Goal: Contribute content: Contribute content

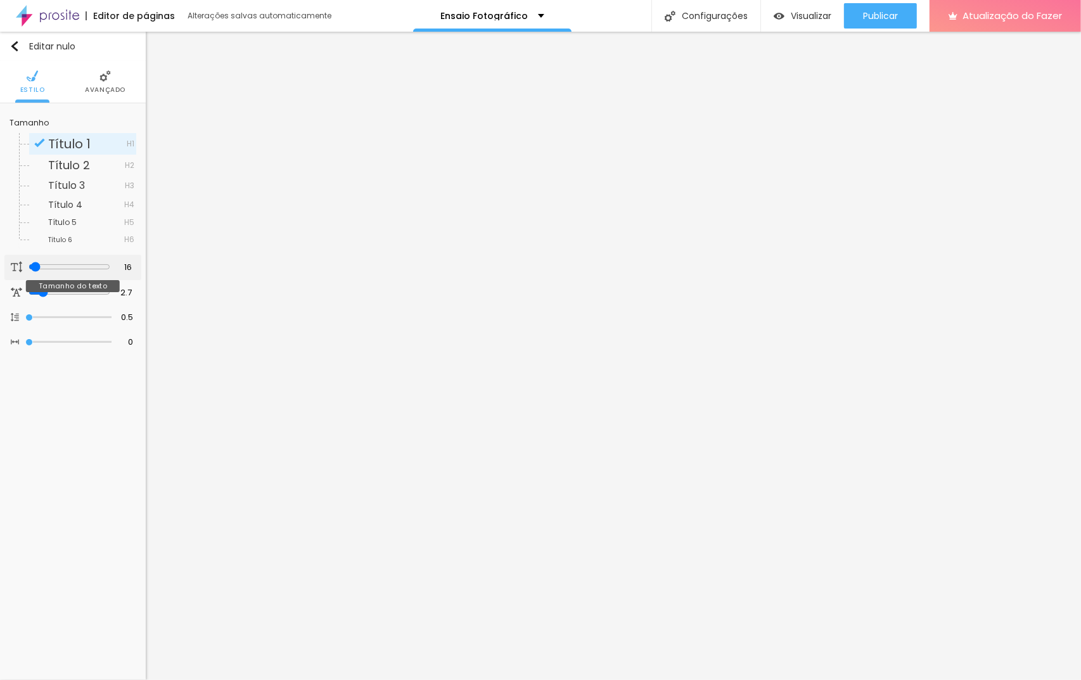
type input "15"
type input "16"
type input "17"
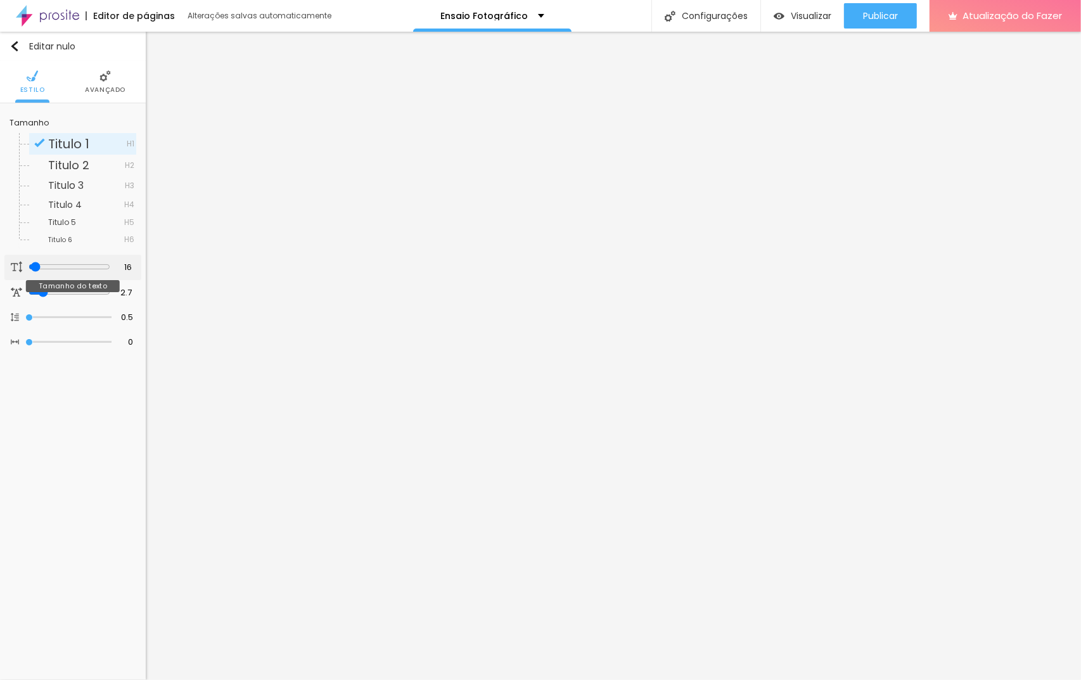
type input "17"
type input "18"
type input "19"
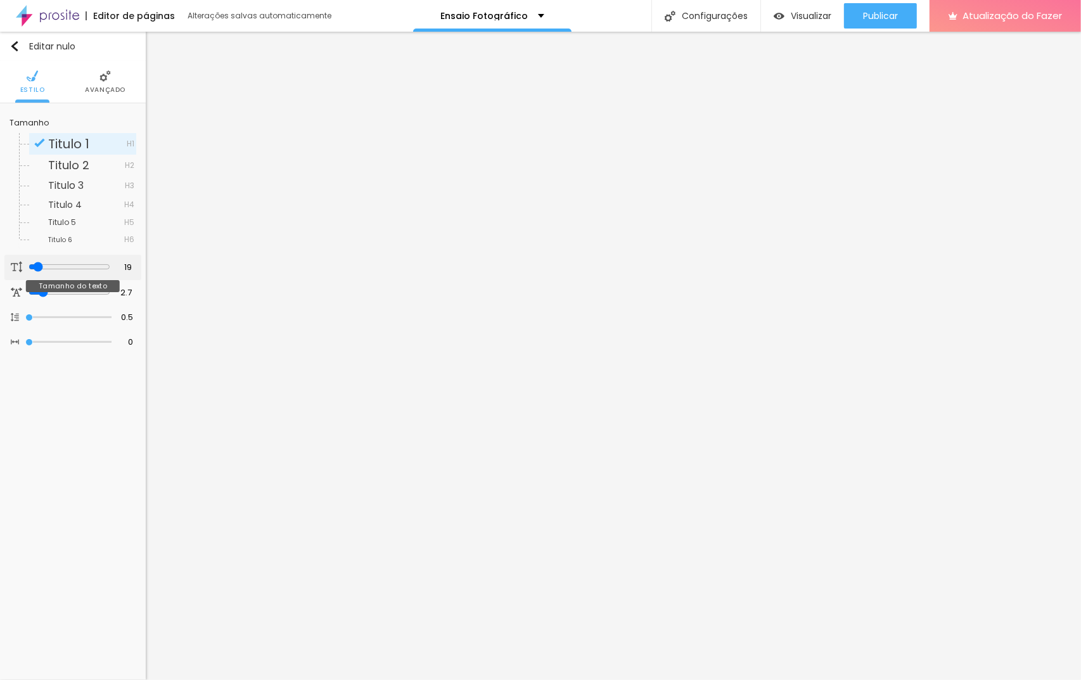
type input "20"
click at [35, 266] on input "range" at bounding box center [70, 267] width 82 height 10
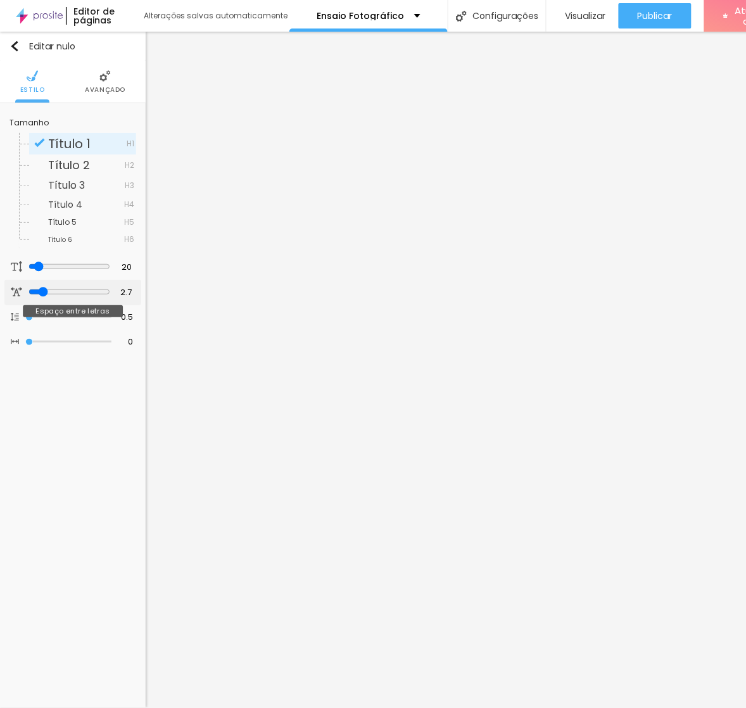
type input "3.4"
type input "3.6"
type input "3.8"
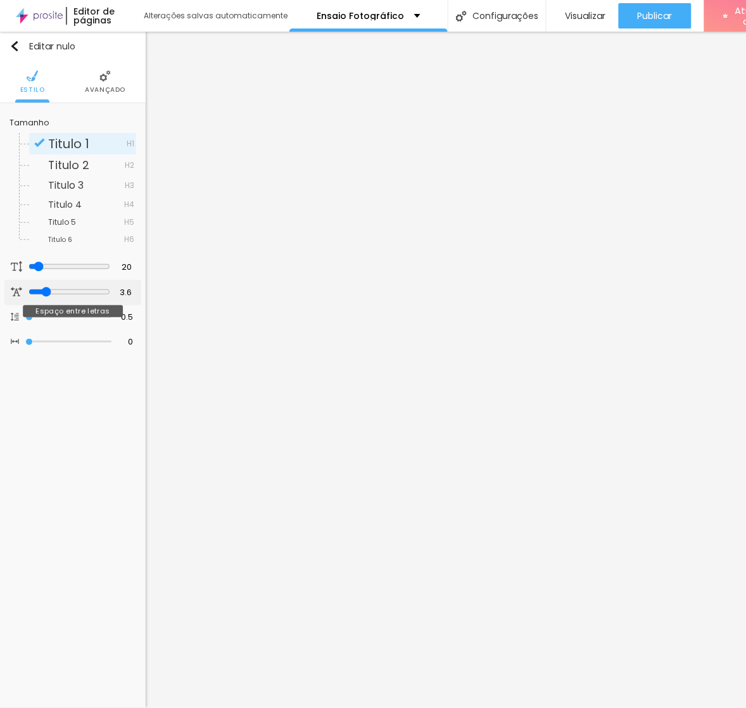
type input "3.8"
type input "4"
type input "3.6"
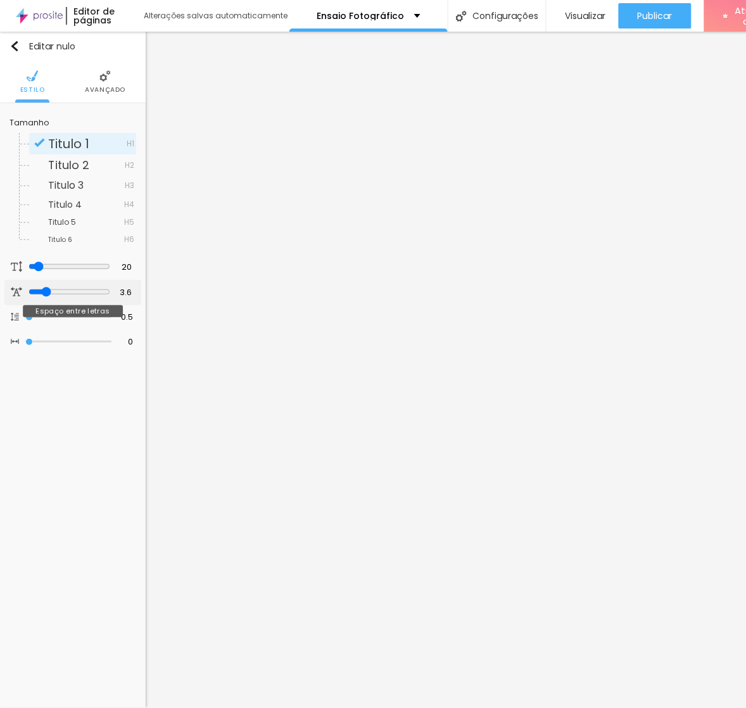
type input "3.2"
type input "3"
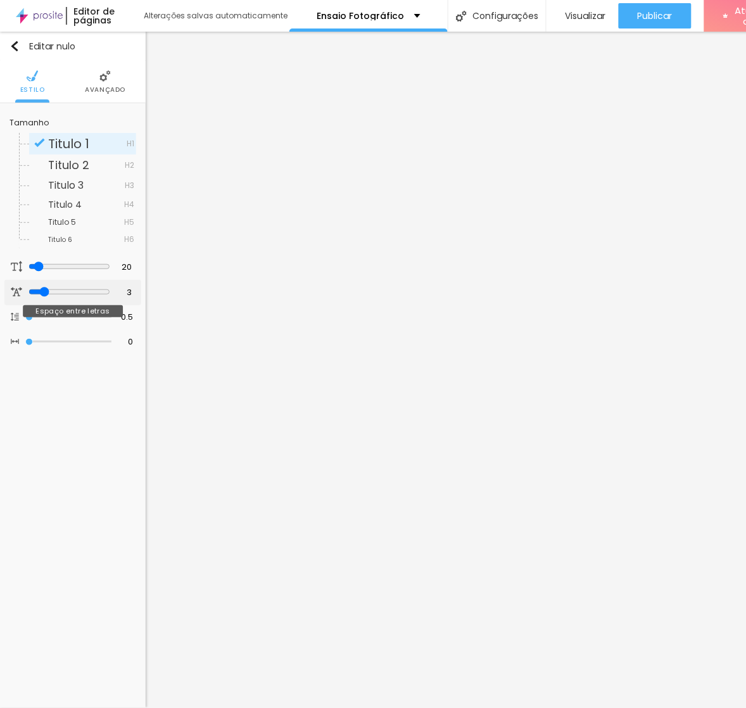
click at [41, 289] on input "range" at bounding box center [70, 292] width 82 height 10
type input "19"
type input "20"
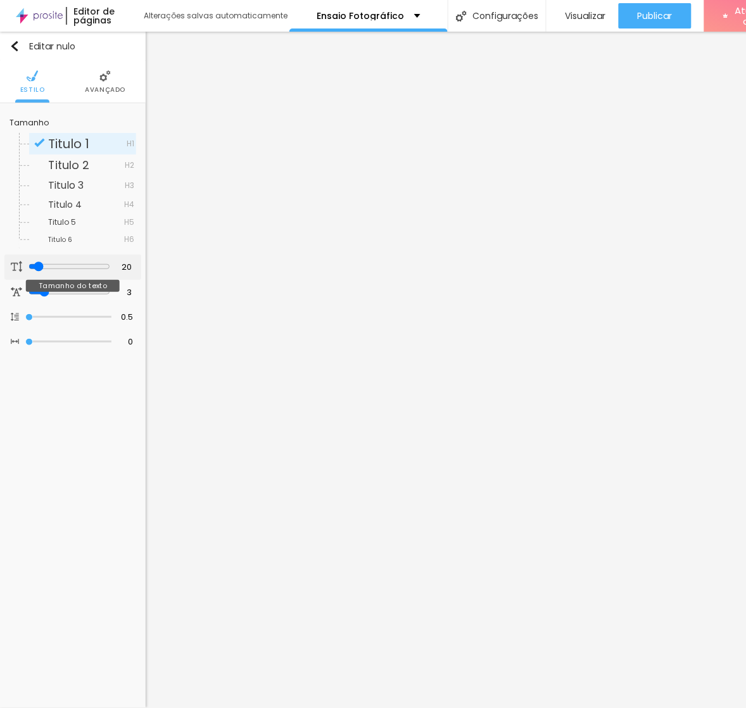
type input "21"
type input "23"
type input "24"
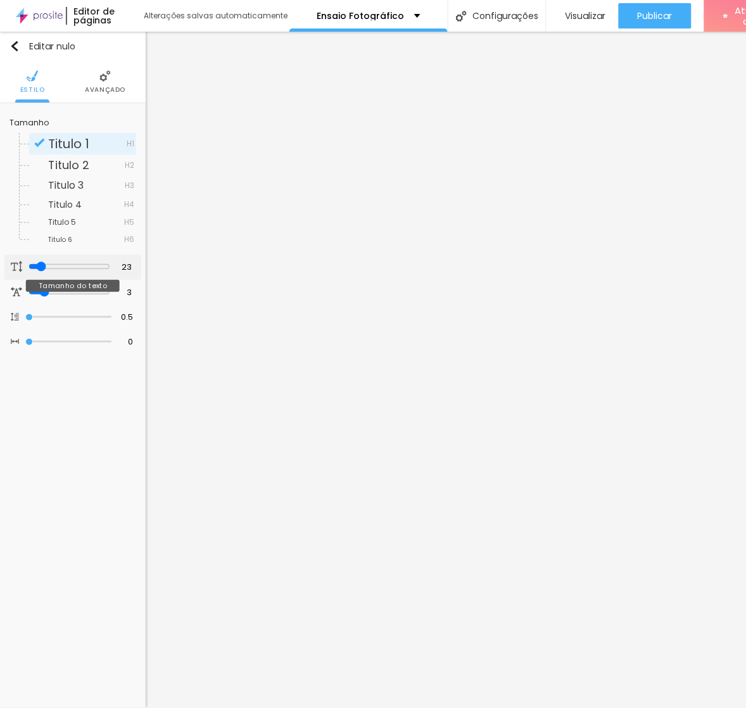
type input "24"
type input "28"
type input "30"
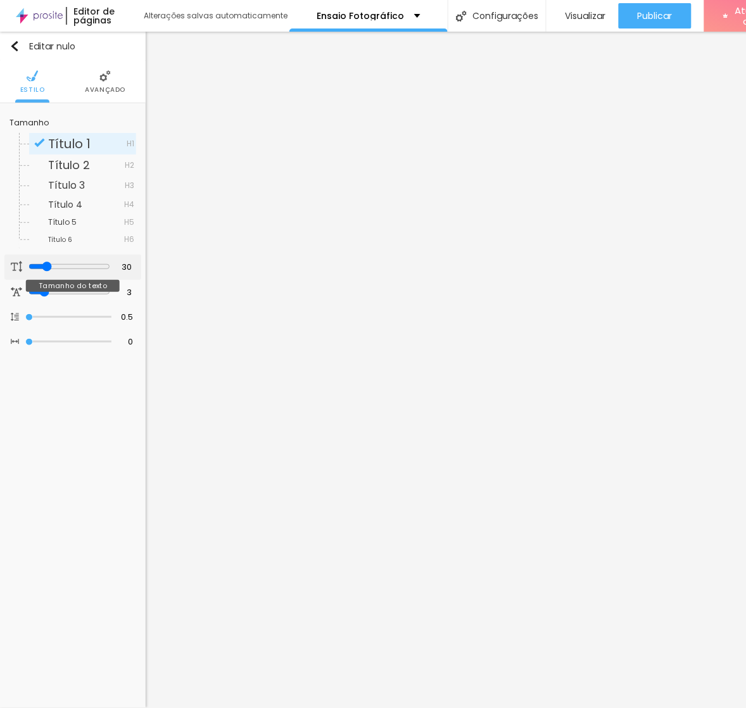
type input "28"
type input "27"
type input "26"
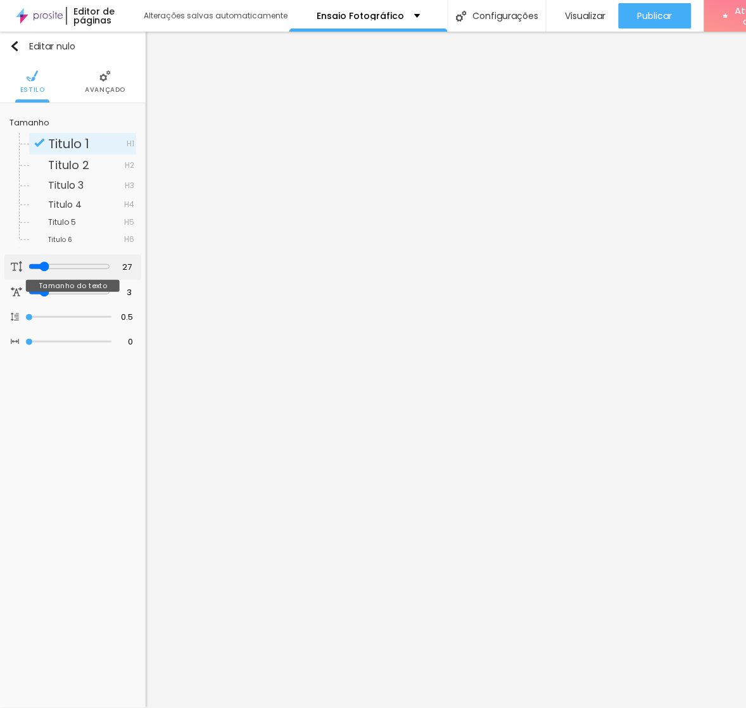
type input "26"
type input "25"
type input "23"
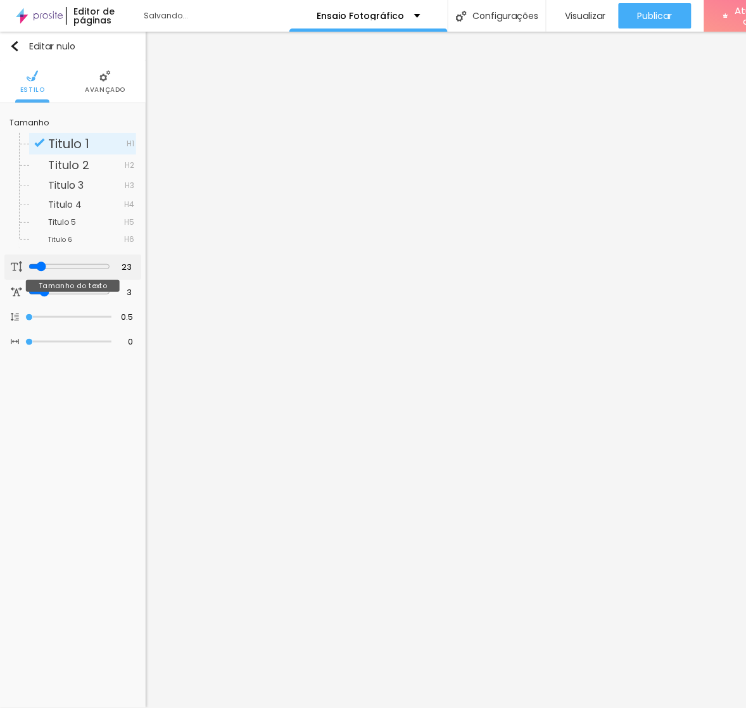
type input "22"
type input "21"
type input "20"
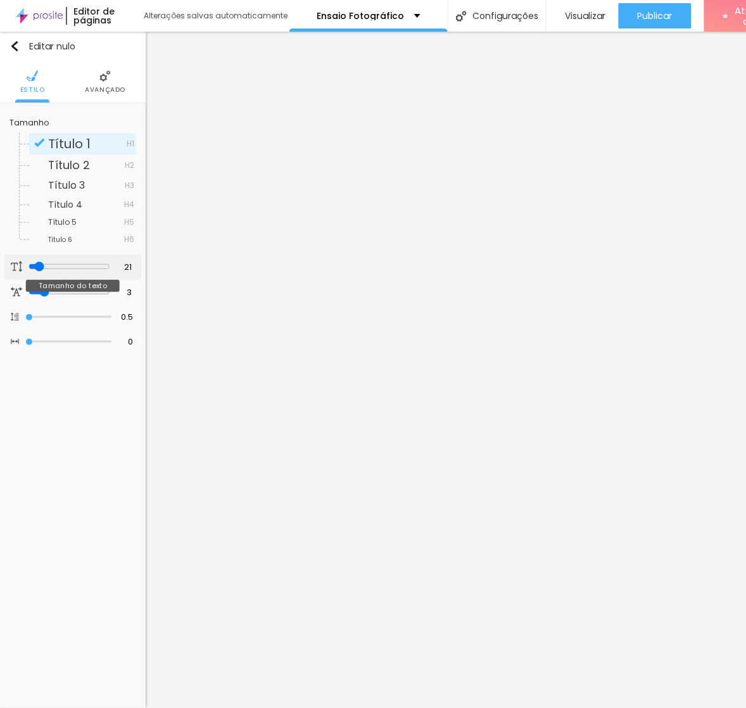
type input "20"
click at [35, 269] on input "range" at bounding box center [70, 267] width 82 height 10
type input "0.6"
type input "0.7"
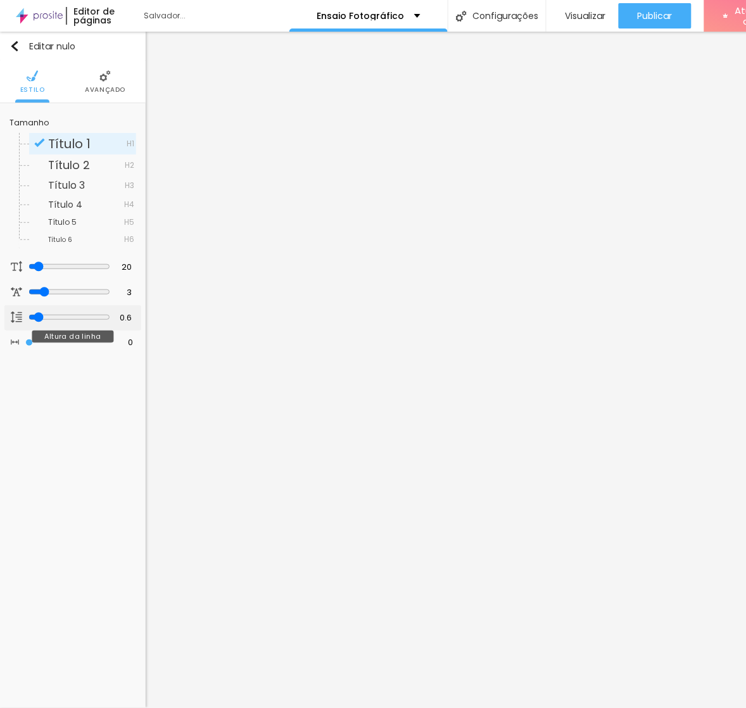
type input "0.7"
type input "0.8"
type input "0.9"
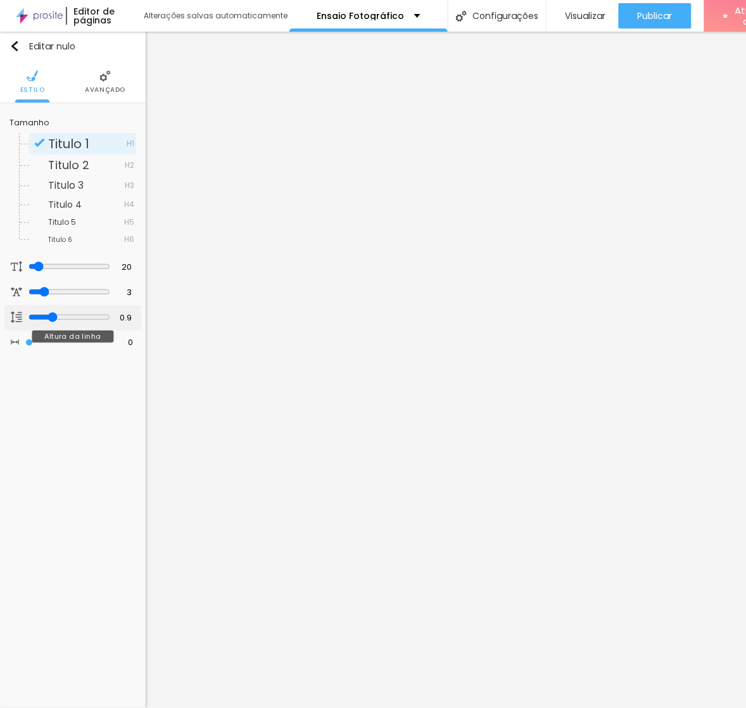
type input "1"
type input "1.1"
type input "1.2"
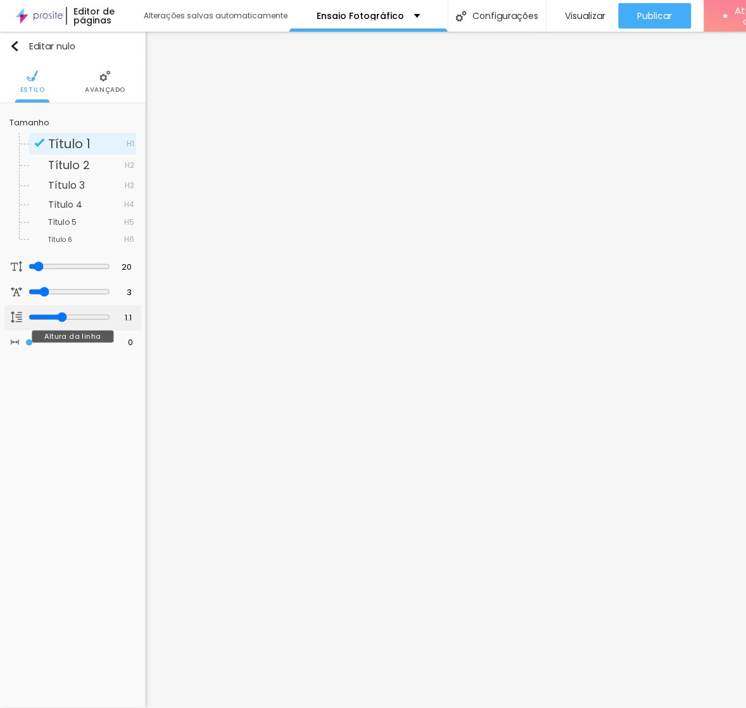
type input "1.2"
type input "1.3"
type input "1.4"
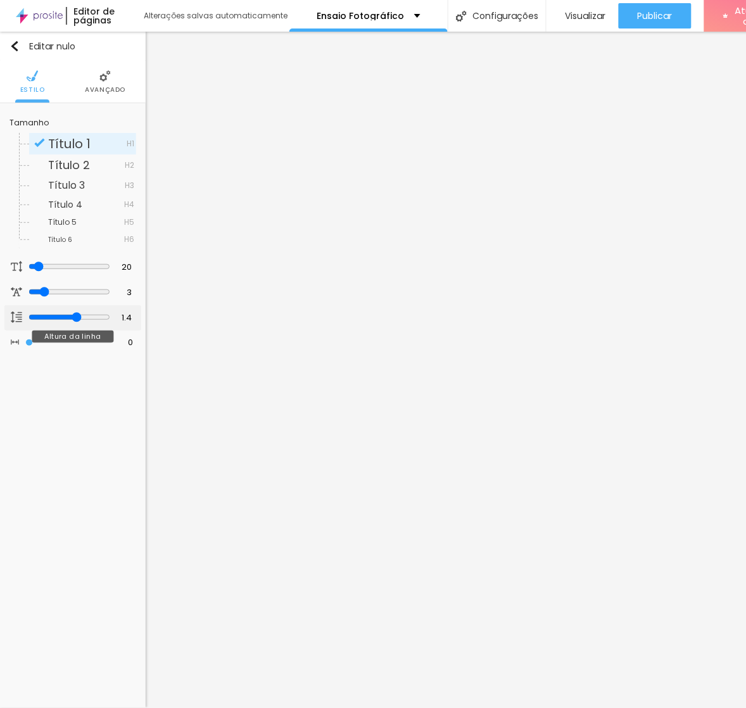
type input "1.8"
type input "1.7"
type input "1.6"
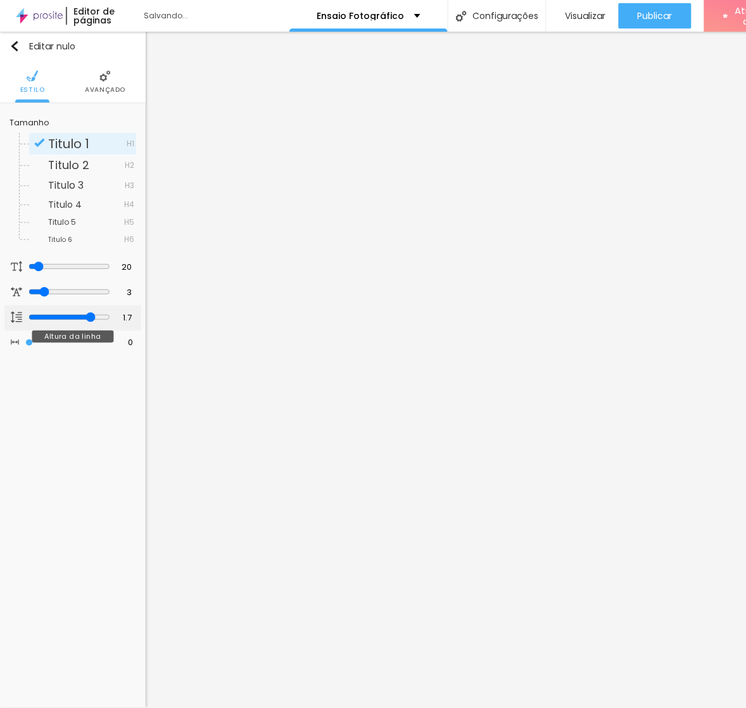
type input "1.6"
type input "1.5"
type input "1.6"
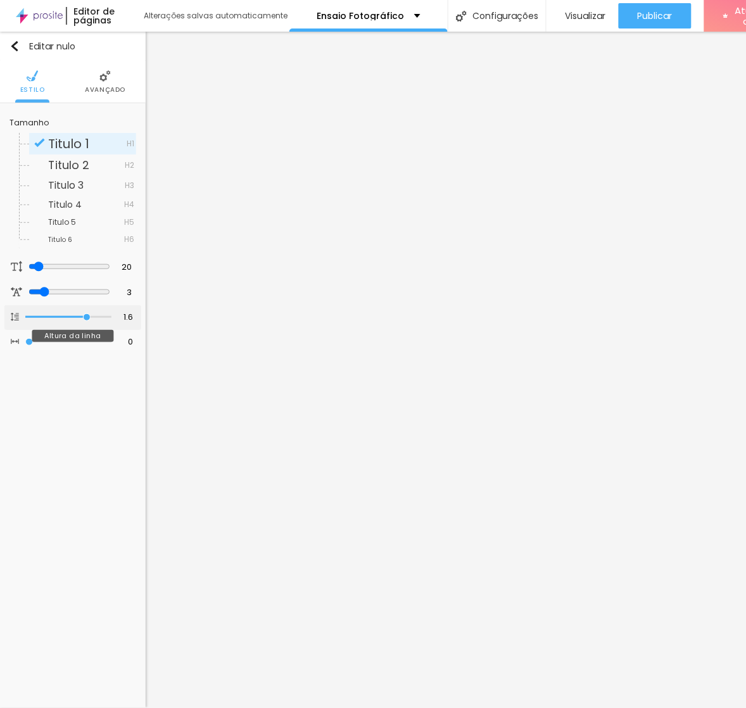
type input "1.5"
type input "1.4"
drag, startPoint x: 26, startPoint y: 314, endPoint x: 78, endPoint y: 315, distance: 52.0
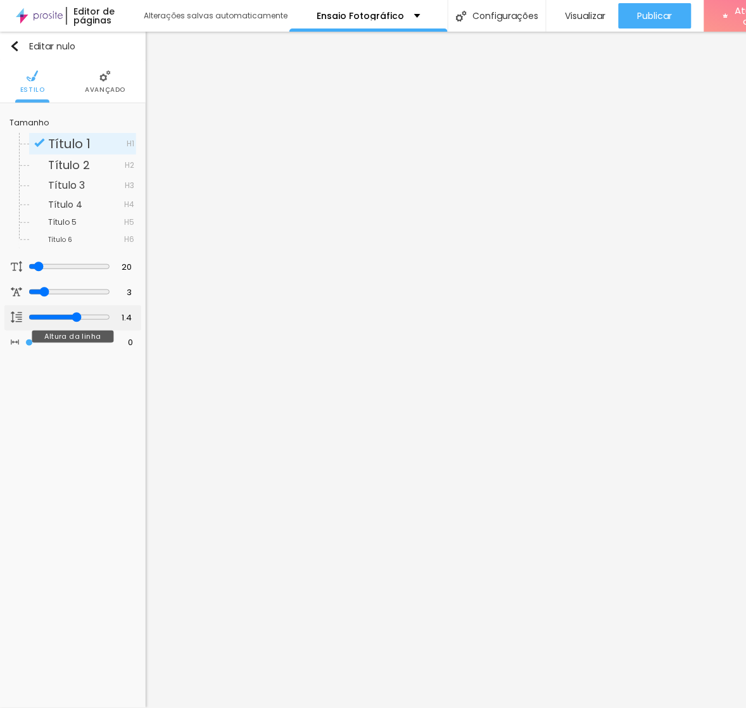
type input "1.4"
click at [78, 315] on input "range" at bounding box center [70, 317] width 82 height 10
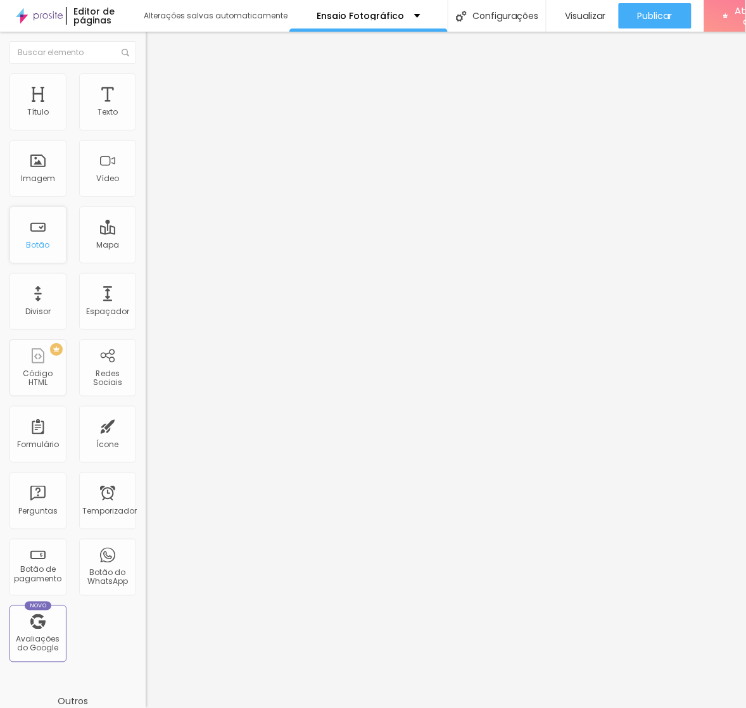
click at [37, 240] on font "Botão" at bounding box center [38, 245] width 23 height 11
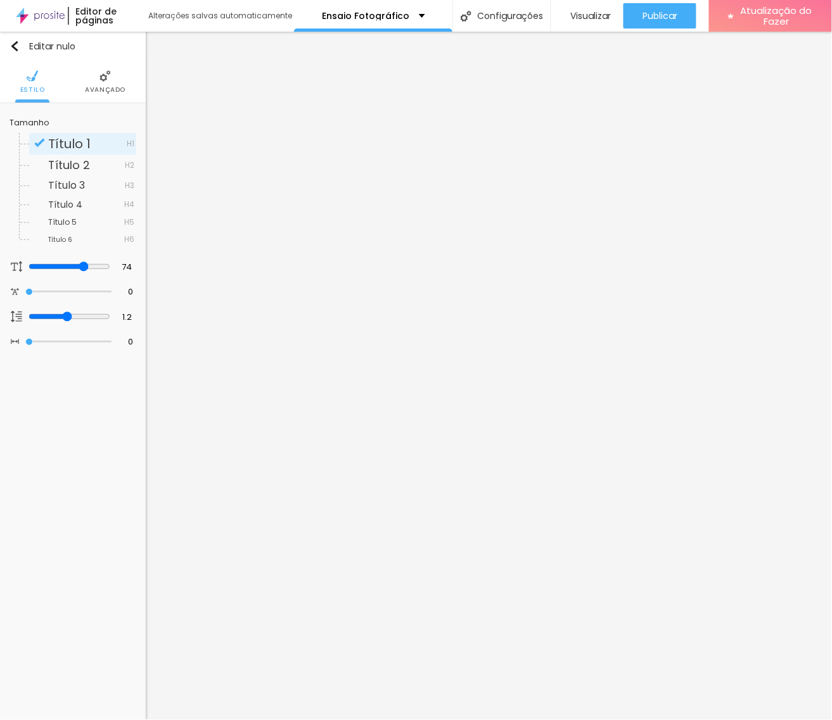
click at [99, 85] on font "Avançado" at bounding box center [105, 90] width 41 height 10
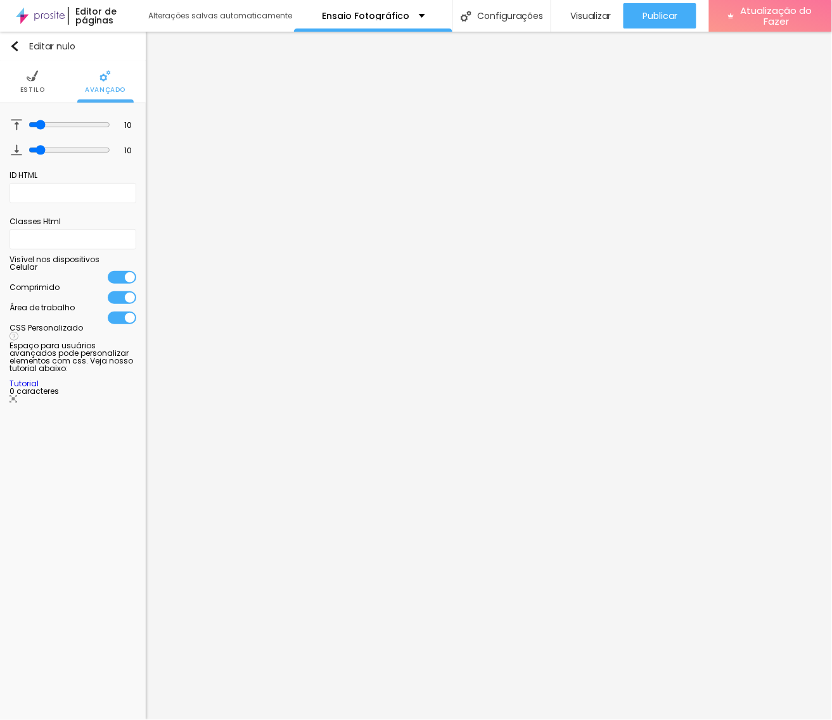
click at [29, 81] on img at bounding box center [32, 75] width 11 height 11
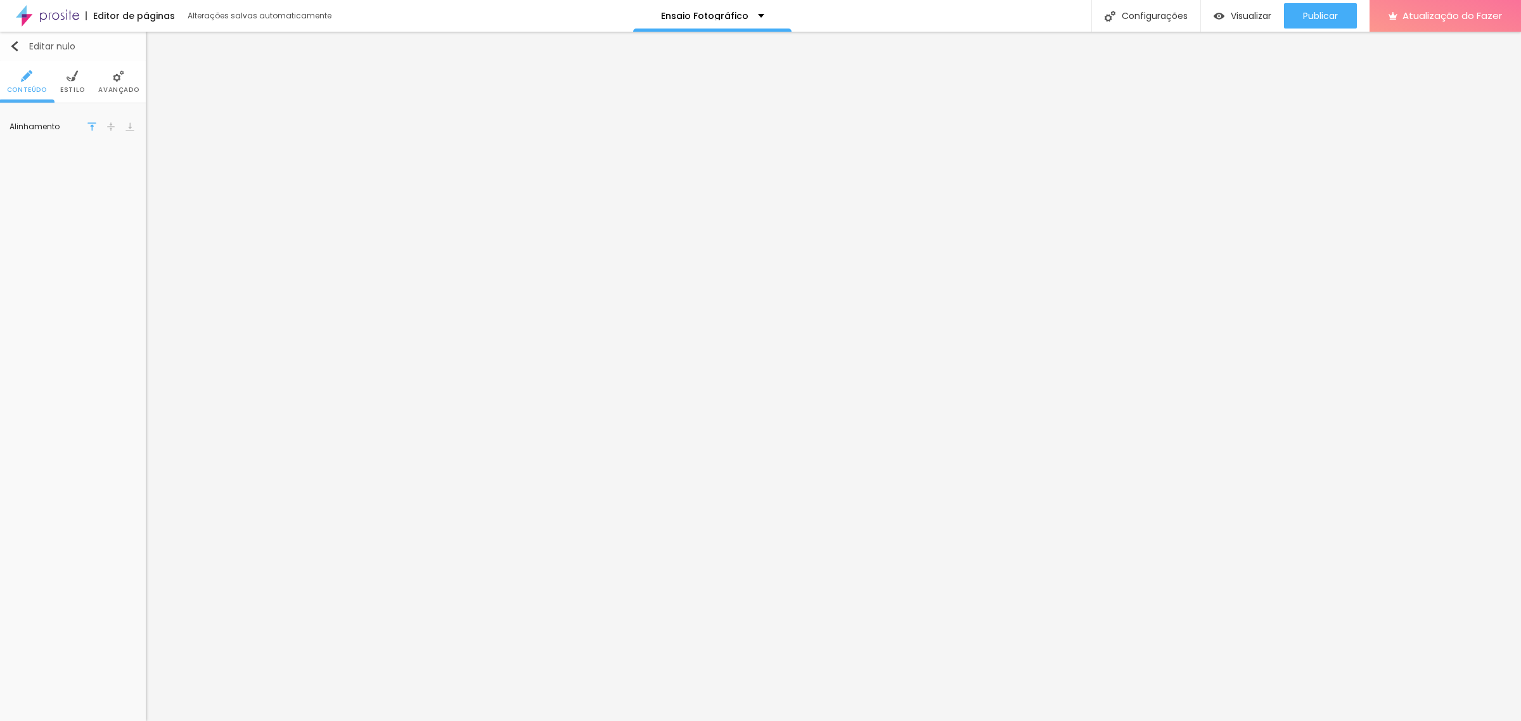
click at [17, 46] on img "button" at bounding box center [15, 46] width 10 height 10
click at [73, 74] on img at bounding box center [72, 75] width 11 height 11
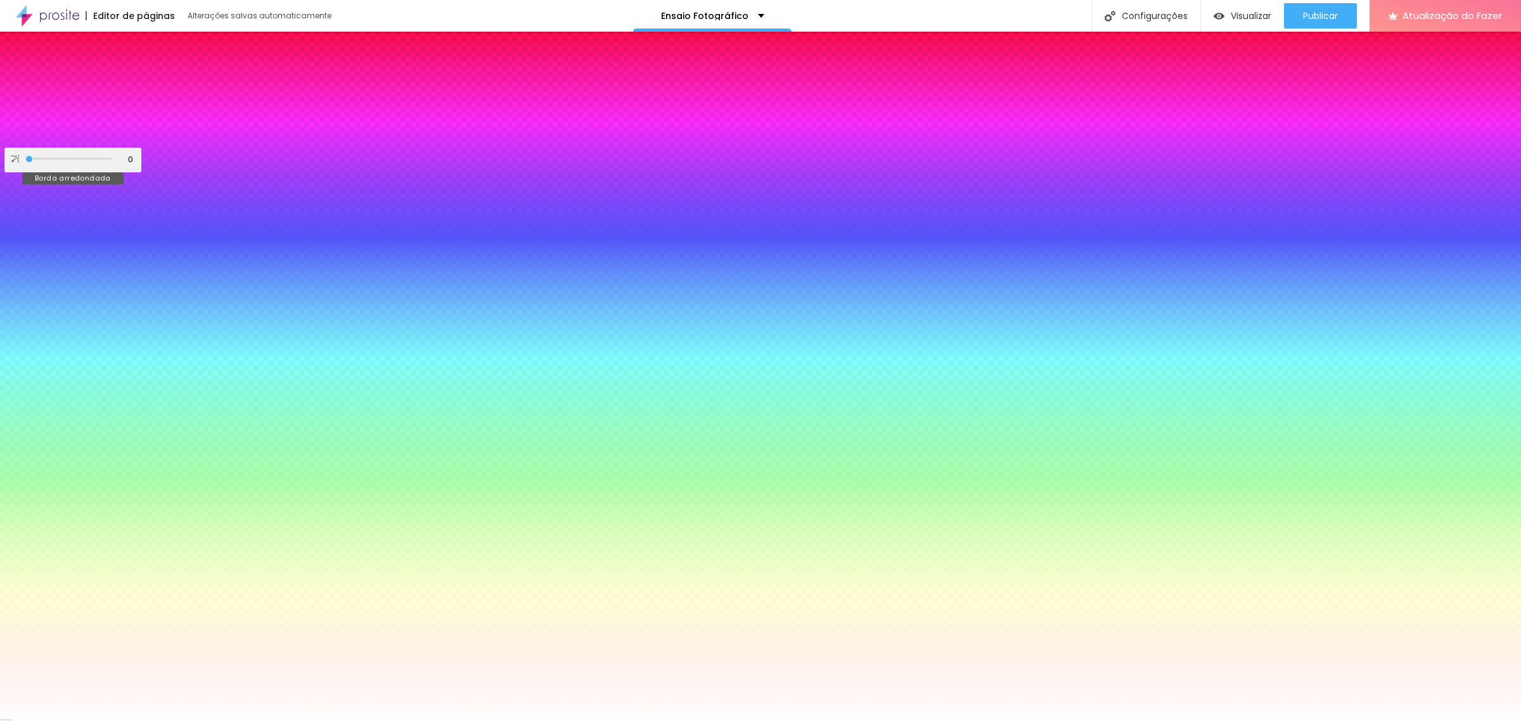
drag, startPoint x: 37, startPoint y: 150, endPoint x: 59, endPoint y: 150, distance: 22.2
click at [59, 153] on div at bounding box center [68, 159] width 86 height 13
type input "67"
type input "5"
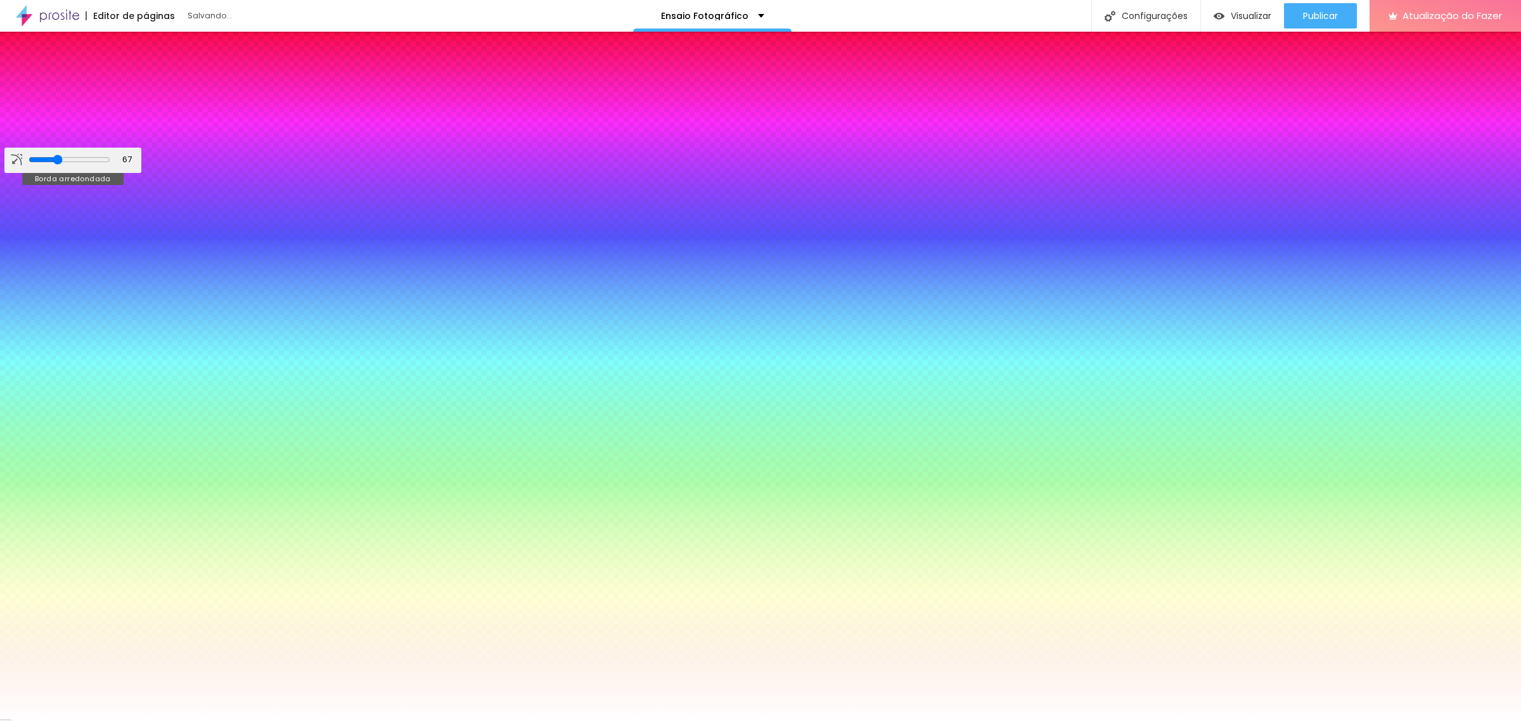
type input "5"
type input "0"
drag, startPoint x: 55, startPoint y: 153, endPoint x: 23, endPoint y: 153, distance: 32.3
click at [29, 155] on input "range" at bounding box center [70, 160] width 82 height 10
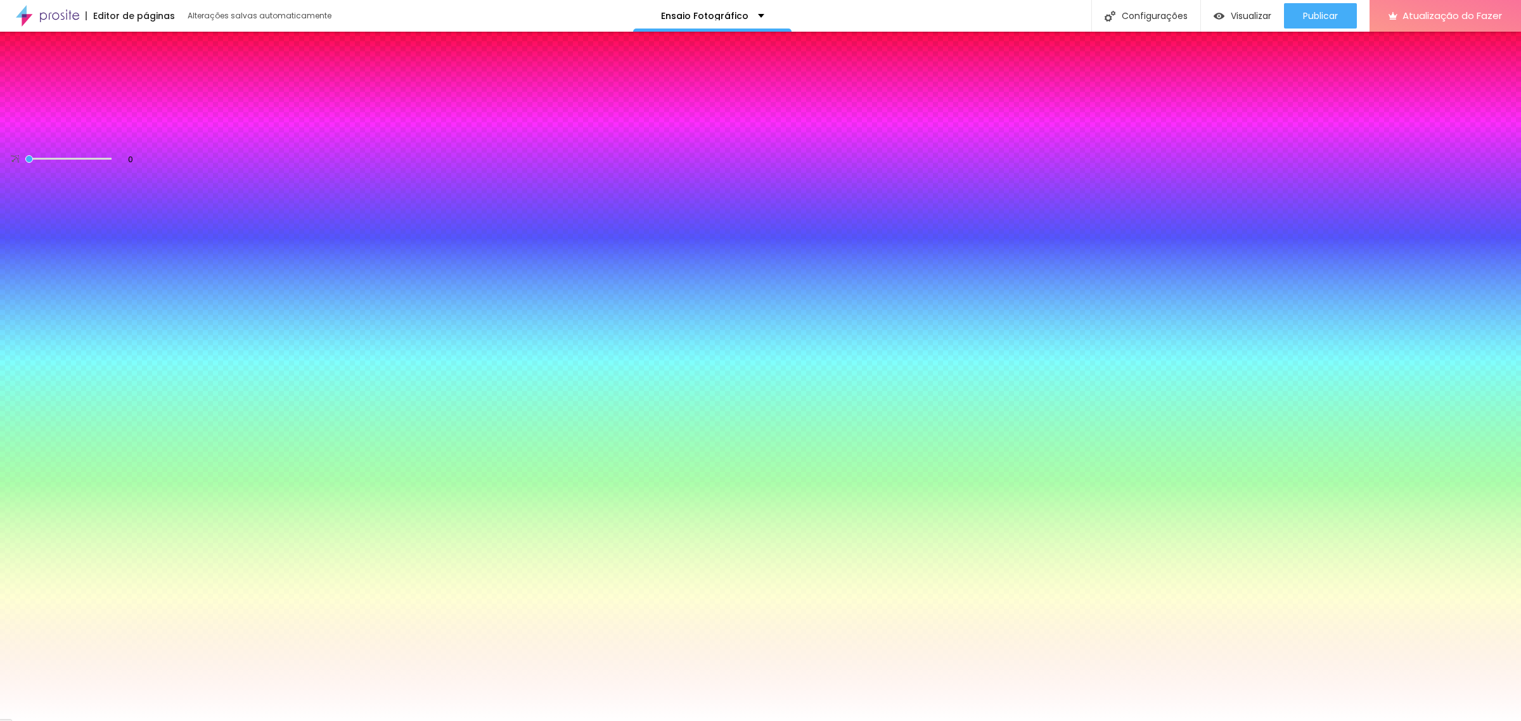
click at [113, 87] on font "Avançado" at bounding box center [118, 90] width 41 height 10
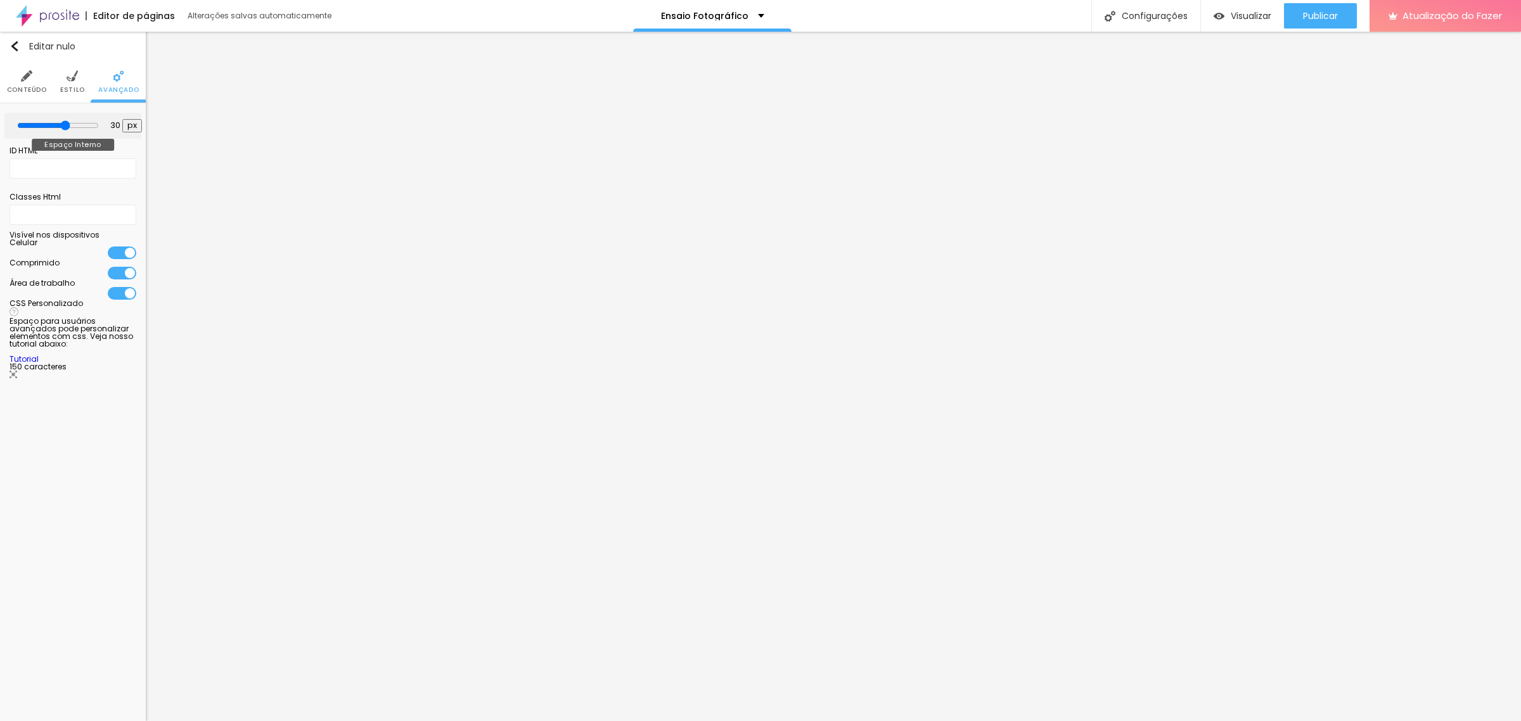
type input "25"
type input "30"
type input "35"
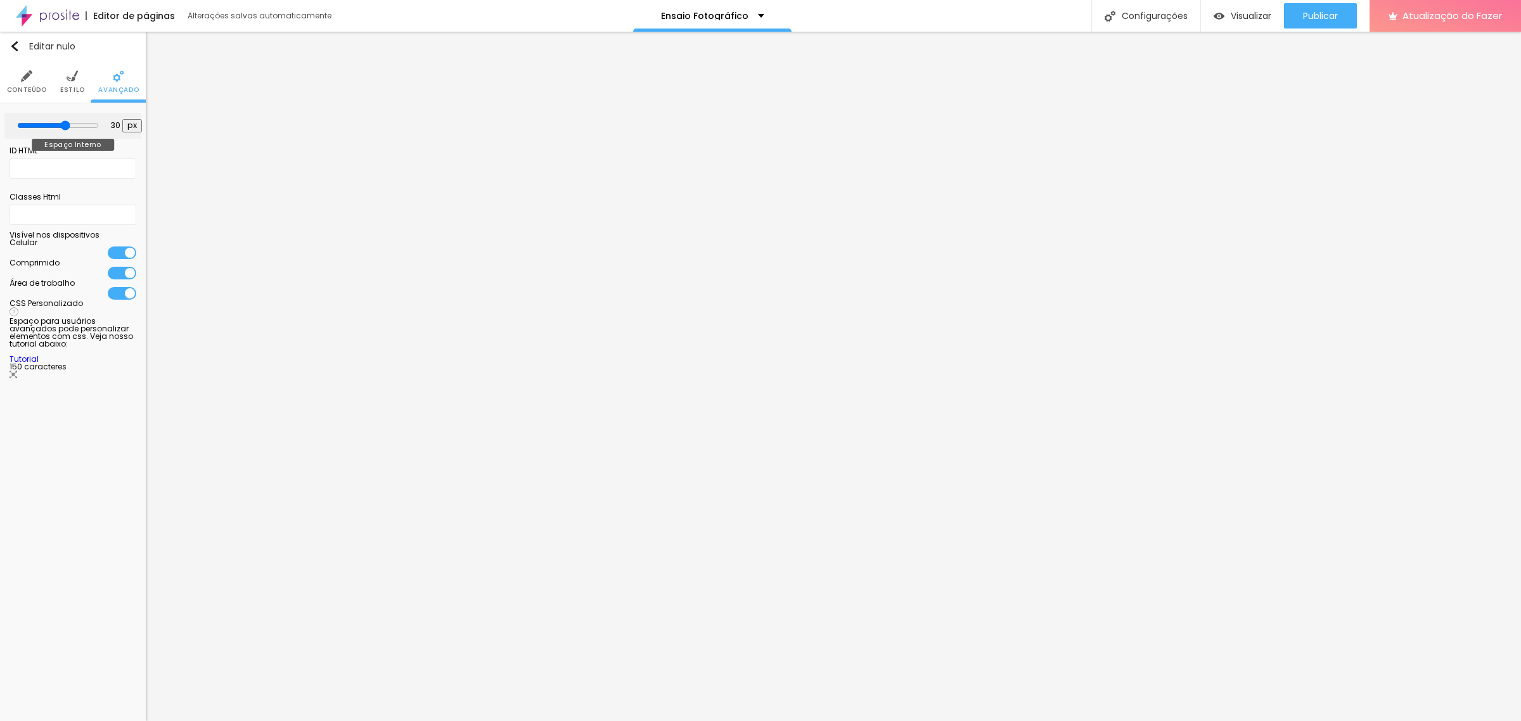
type input "35"
type input "40"
type input "45"
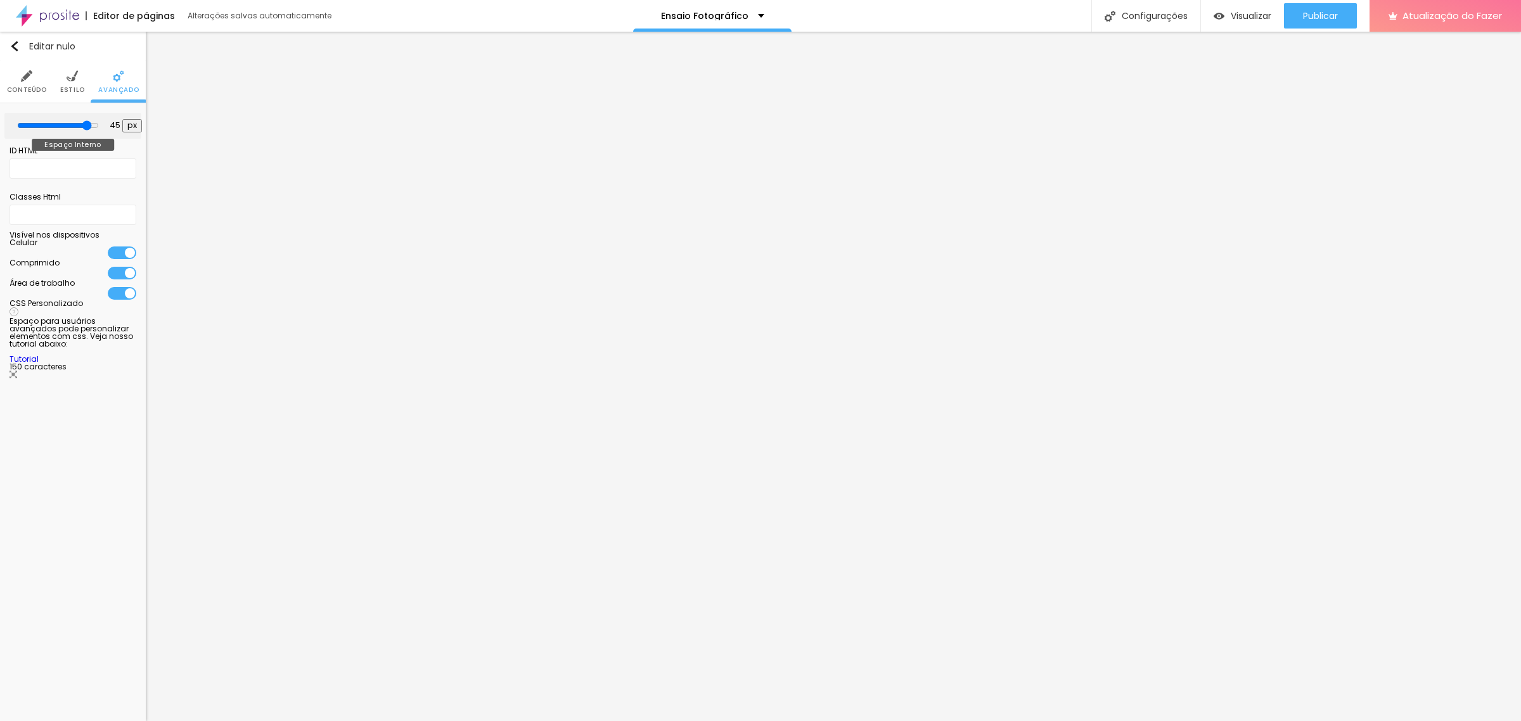
type input "50"
type input "45"
type input "40"
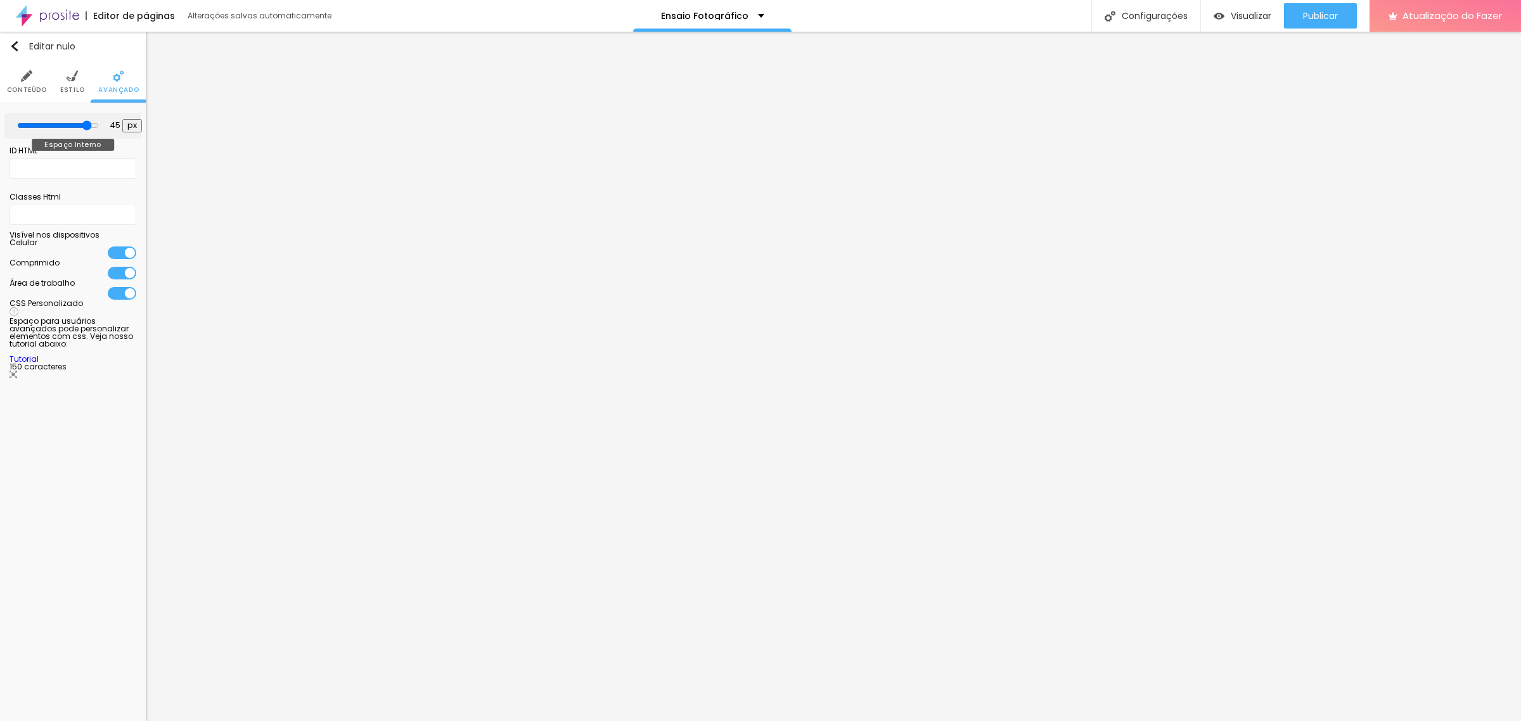
type input "40"
type input "35"
drag, startPoint x: 64, startPoint y: 124, endPoint x: 71, endPoint y: 129, distance: 8.6
type input "35"
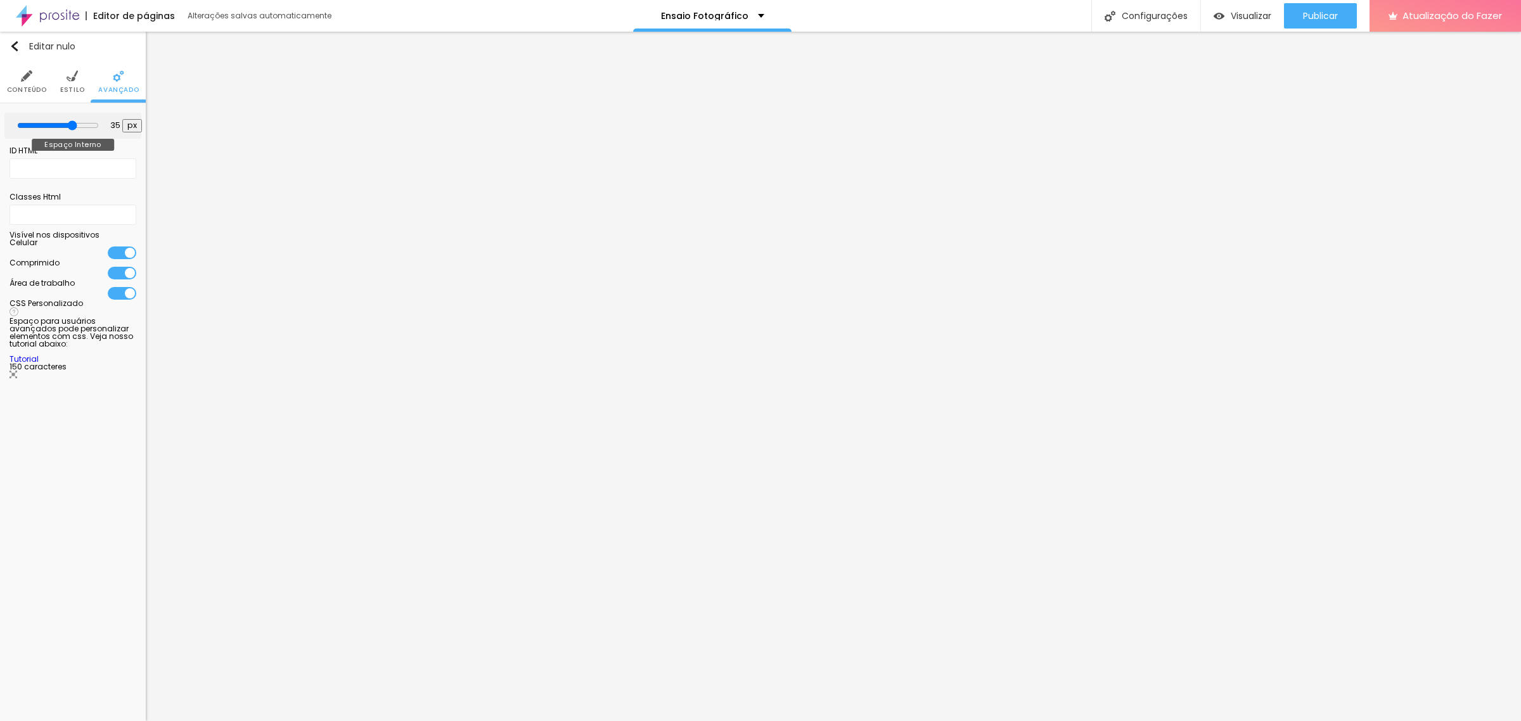
click at [71, 129] on input "range" at bounding box center [58, 125] width 82 height 10
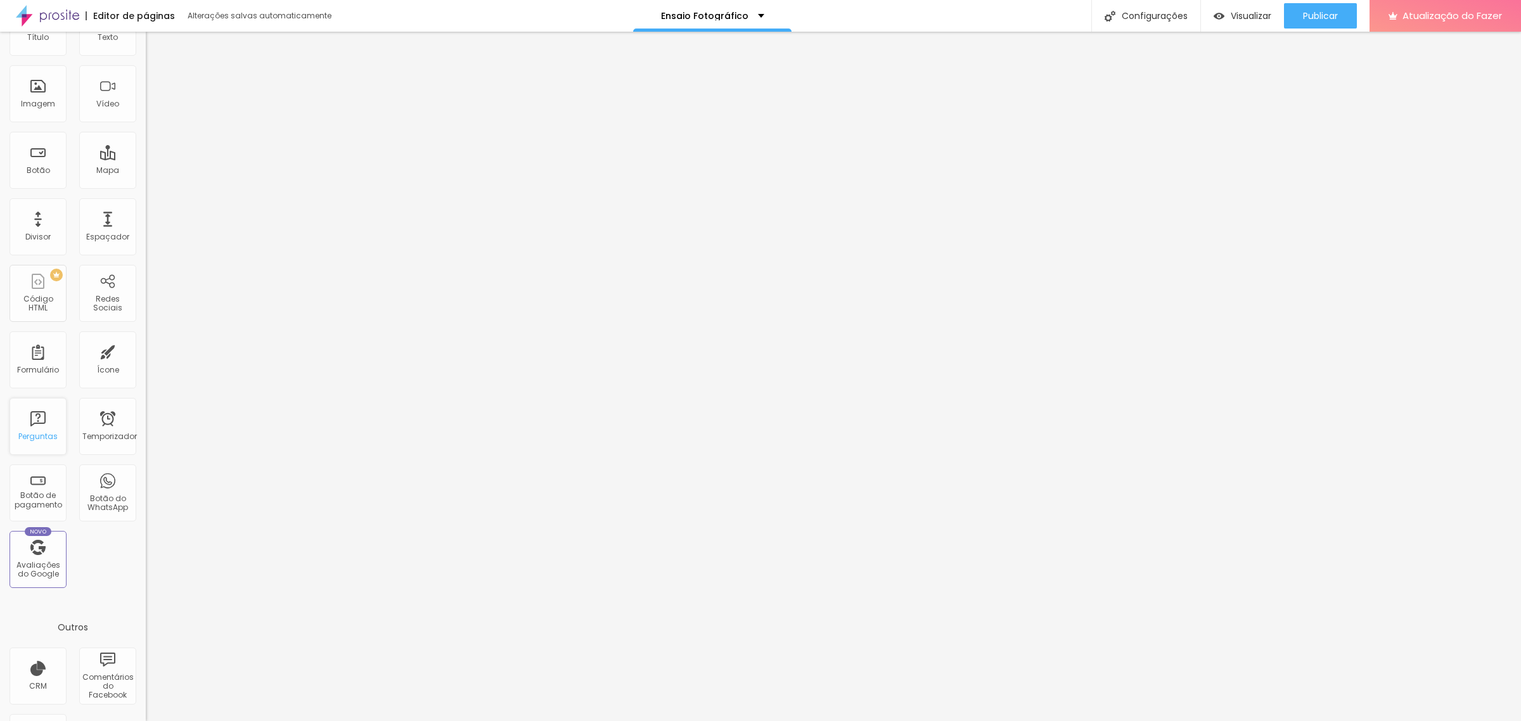
scroll to position [134, 0]
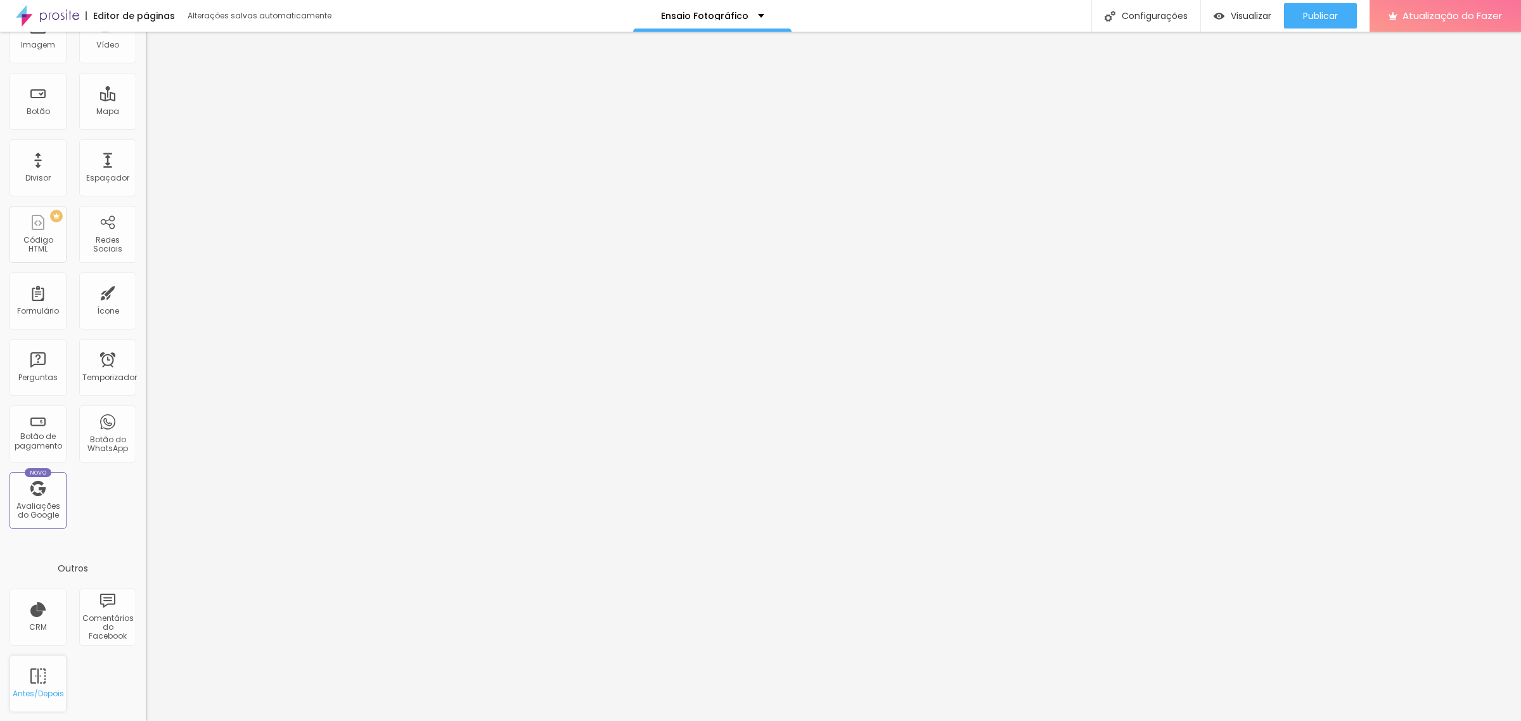
click at [43, 667] on font "Antes/Depois" at bounding box center [38, 693] width 51 height 11
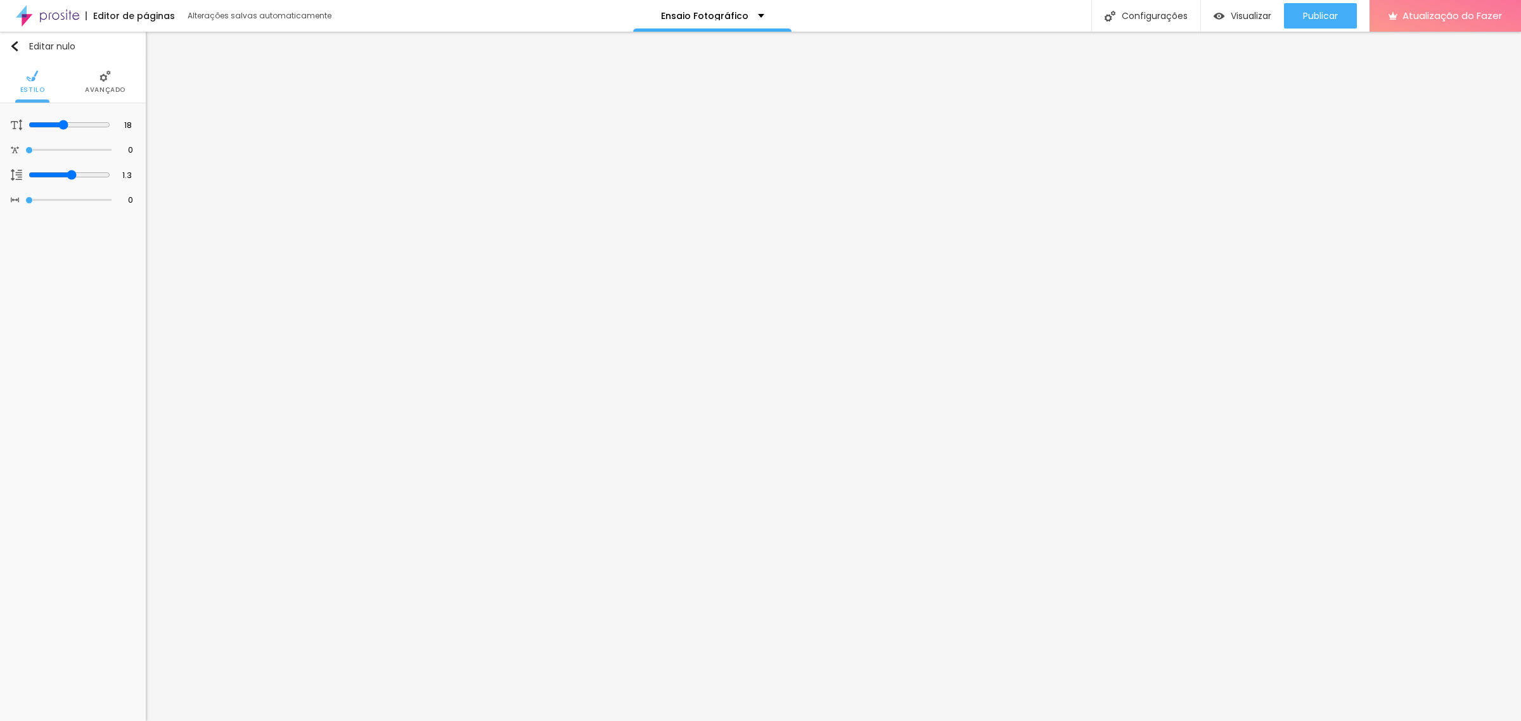
scroll to position [0, 0]
click at [72, 79] on img at bounding box center [72, 75] width 11 height 11
click at [103, 77] on img at bounding box center [104, 75] width 11 height 11
click at [18, 46] on img "button" at bounding box center [15, 46] width 10 height 10
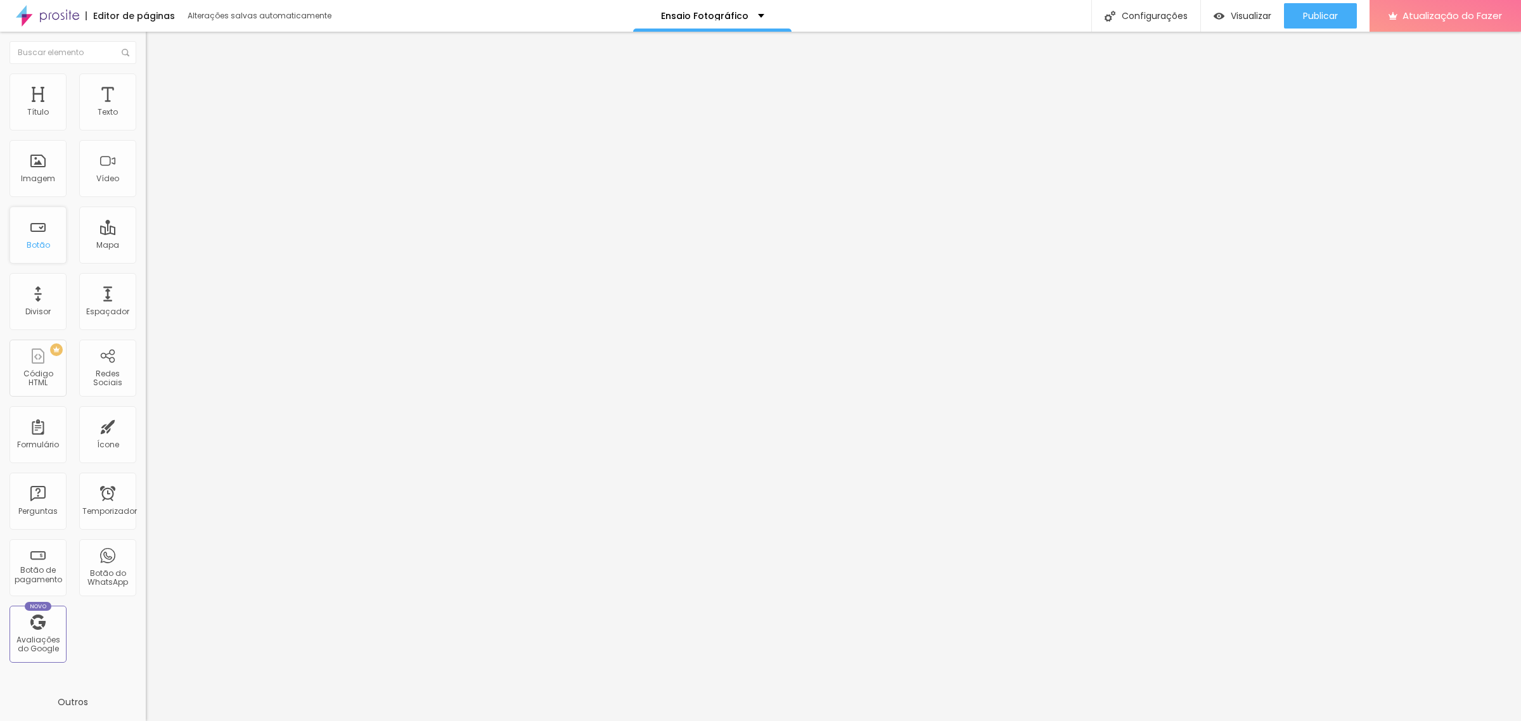
click at [42, 236] on div "Botão" at bounding box center [38, 235] width 57 height 57
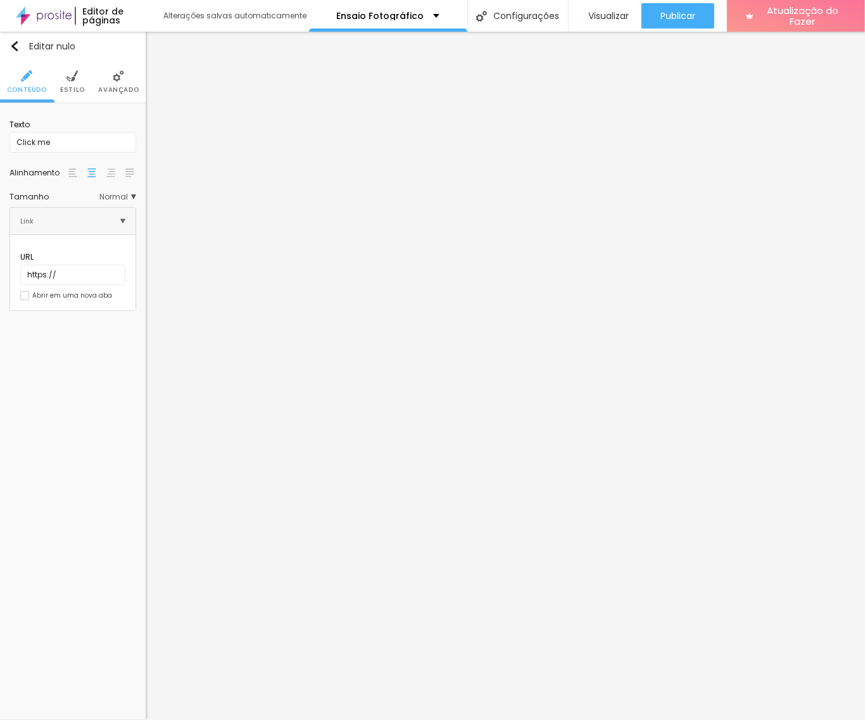
click at [65, 78] on li "Estilo" at bounding box center [72, 82] width 25 height 42
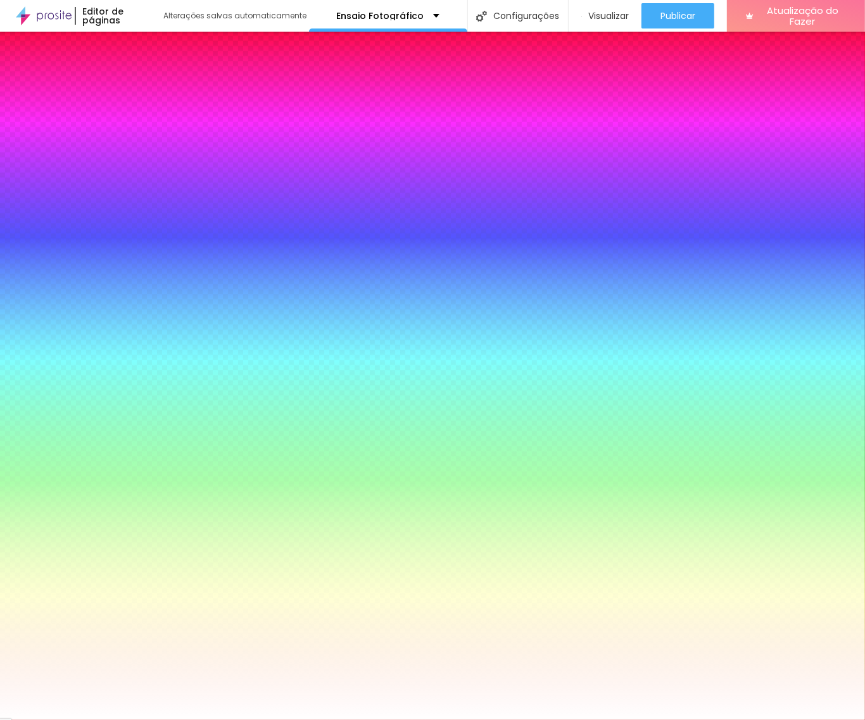
click at [118, 79] on img at bounding box center [118, 75] width 11 height 11
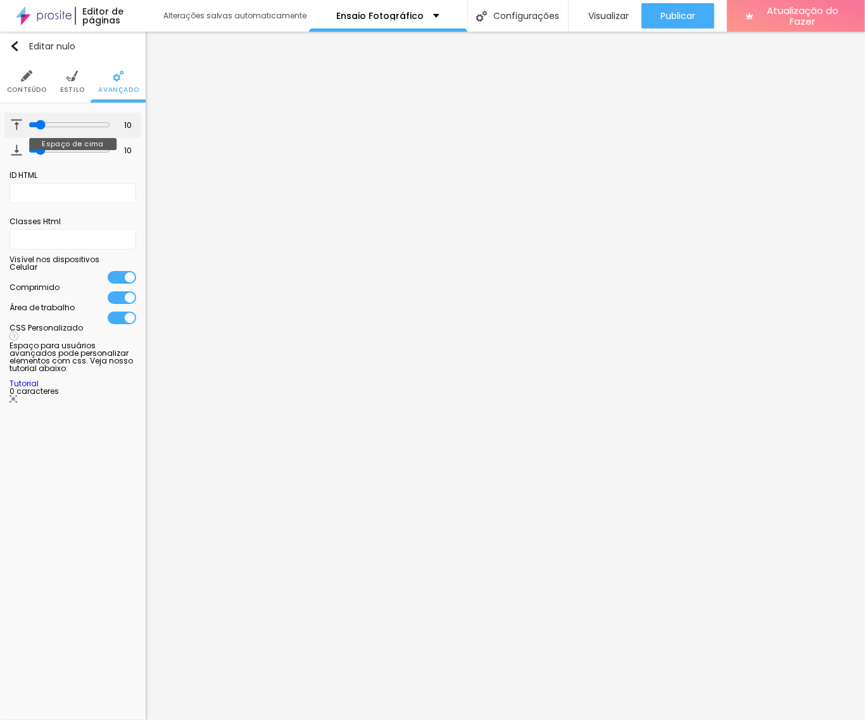
type input "31"
type input "46"
type input "50"
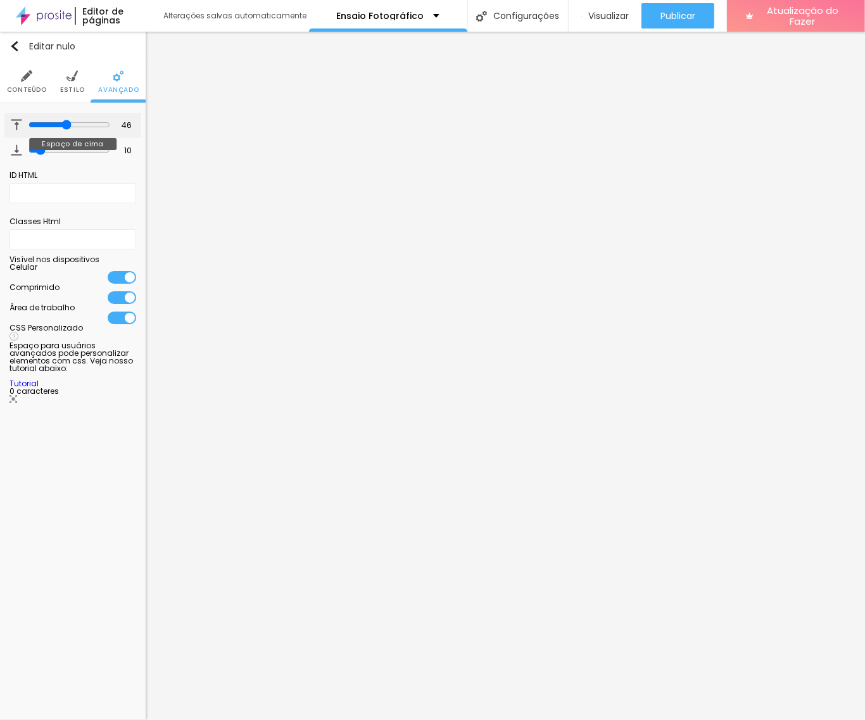
type input "50"
type input "52"
type input "54"
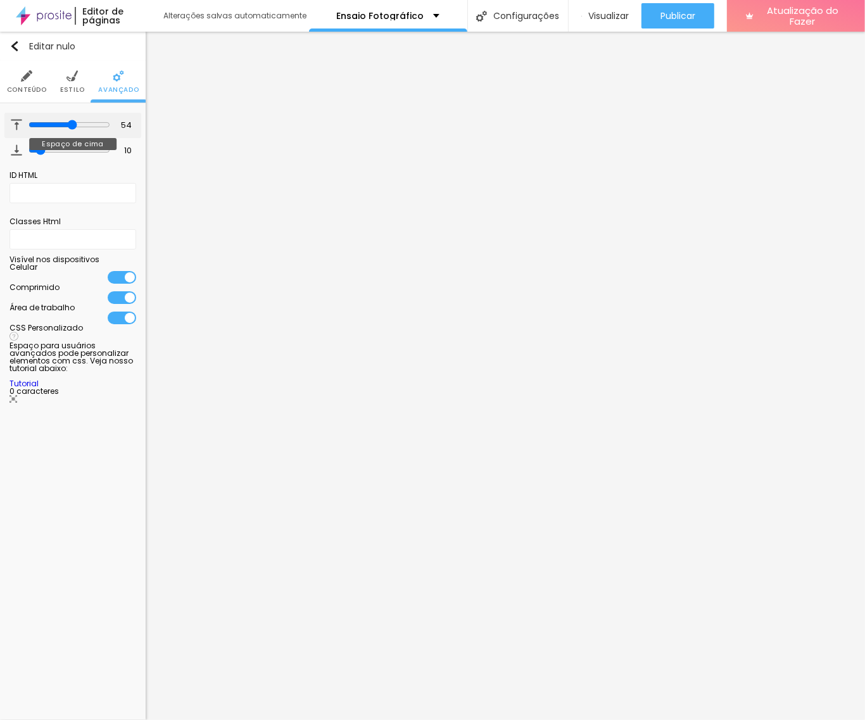
type input "55"
type input "70"
type input "100"
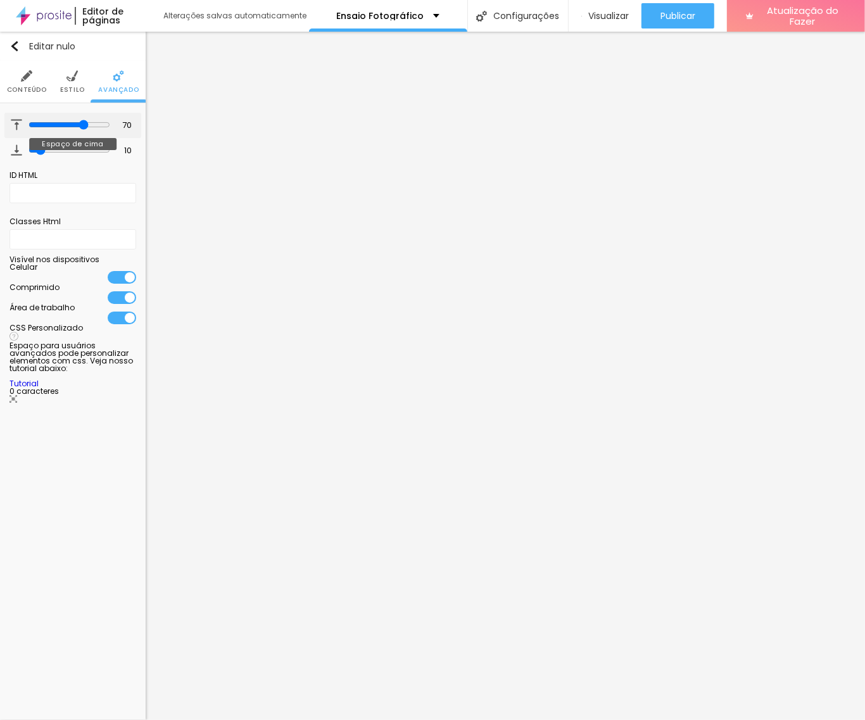
type input "100"
type input "29"
type input "0"
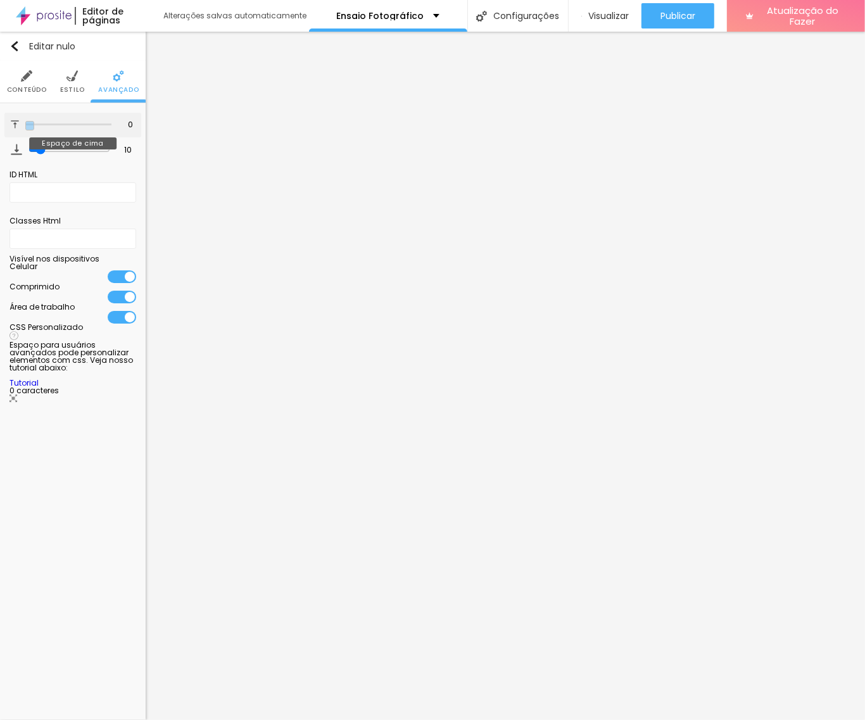
type input "14"
drag, startPoint x: 65, startPoint y: 125, endPoint x: 40, endPoint y: 127, distance: 24.8
type input "14"
click at [40, 127] on input "range" at bounding box center [70, 125] width 82 height 10
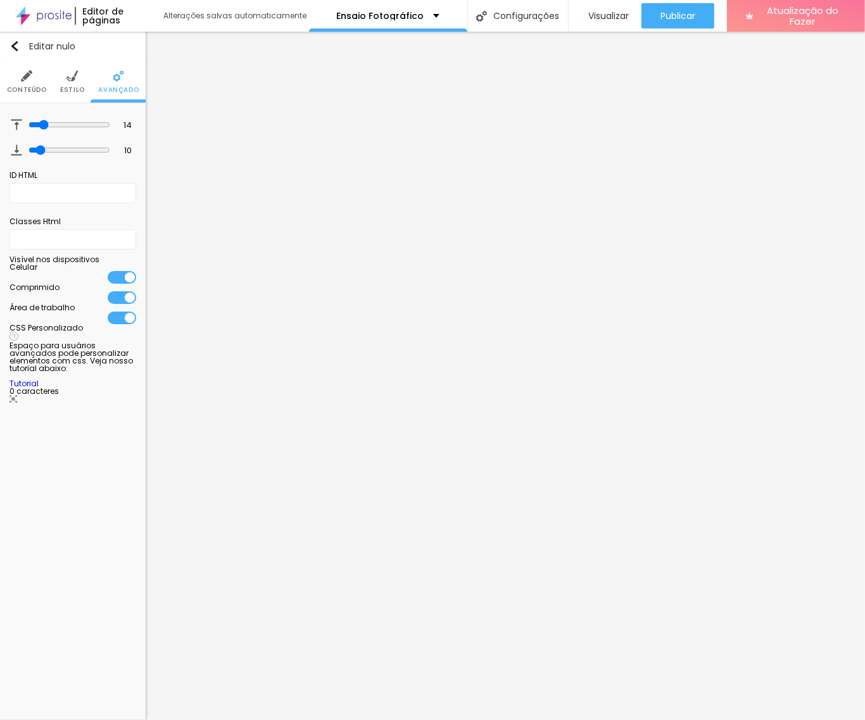
click at [27, 80] on img at bounding box center [26, 75] width 11 height 11
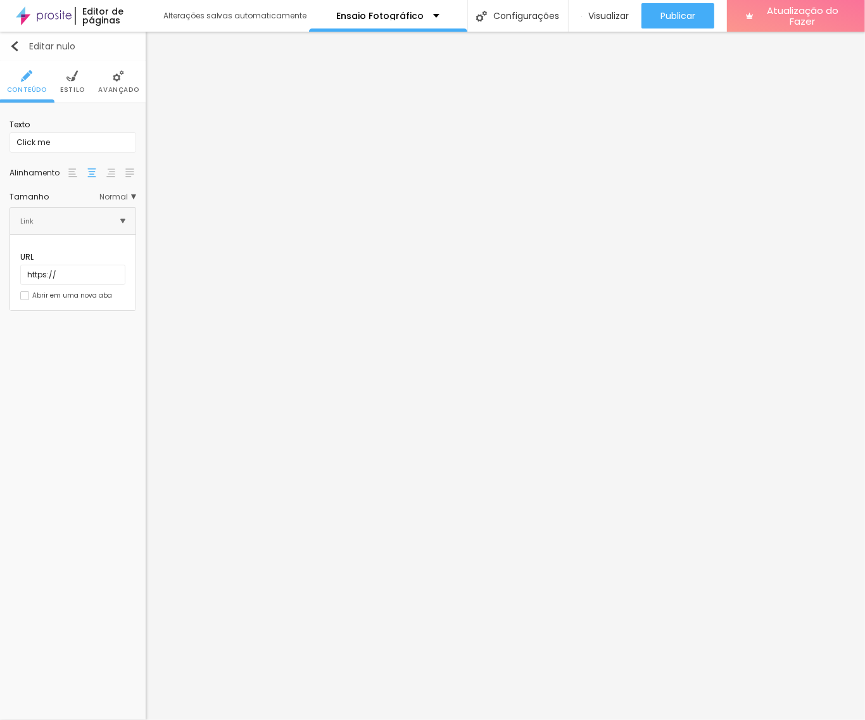
click at [16, 46] on img "button" at bounding box center [15, 46] width 10 height 10
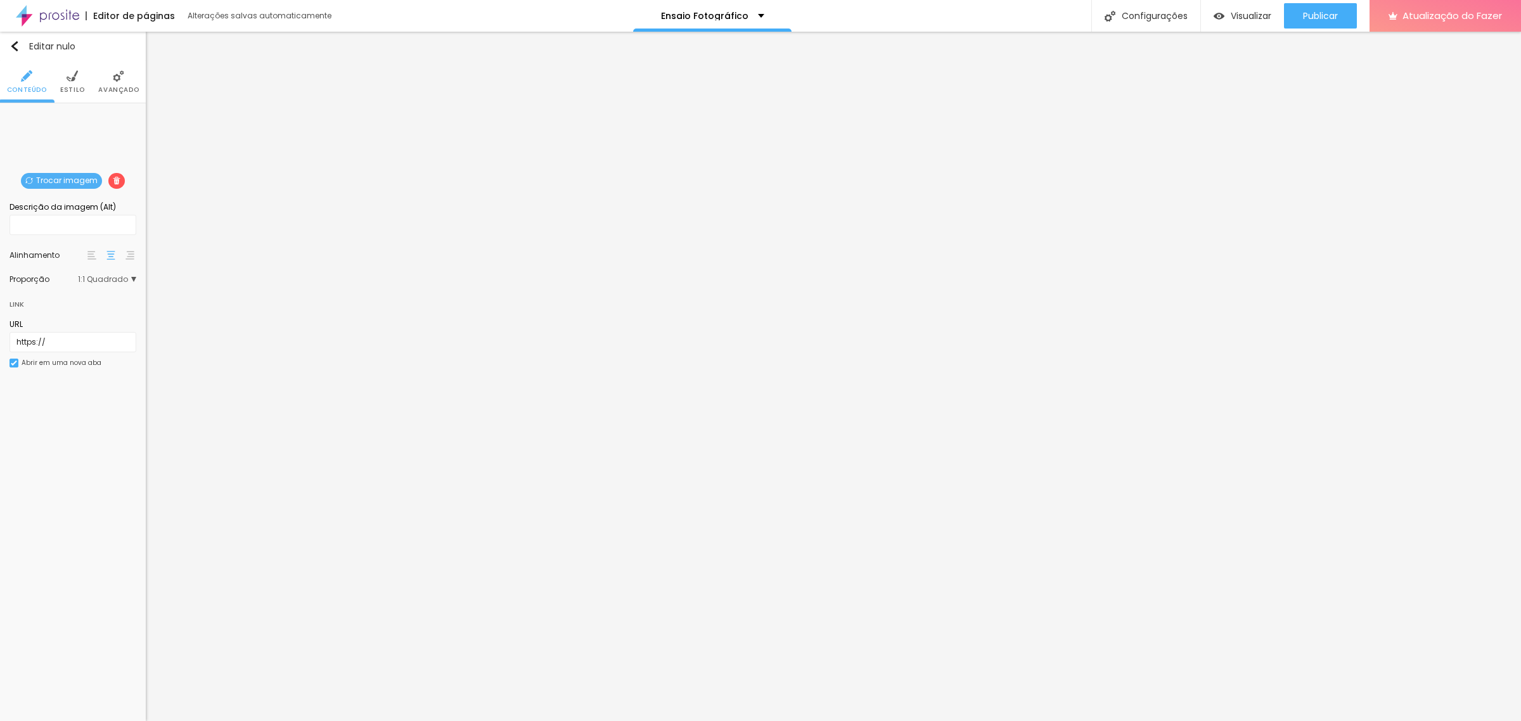
click at [61, 179] on font "Trocar imagem" at bounding box center [66, 180] width 61 height 11
click at [110, 77] on li "Avançado" at bounding box center [118, 82] width 41 height 42
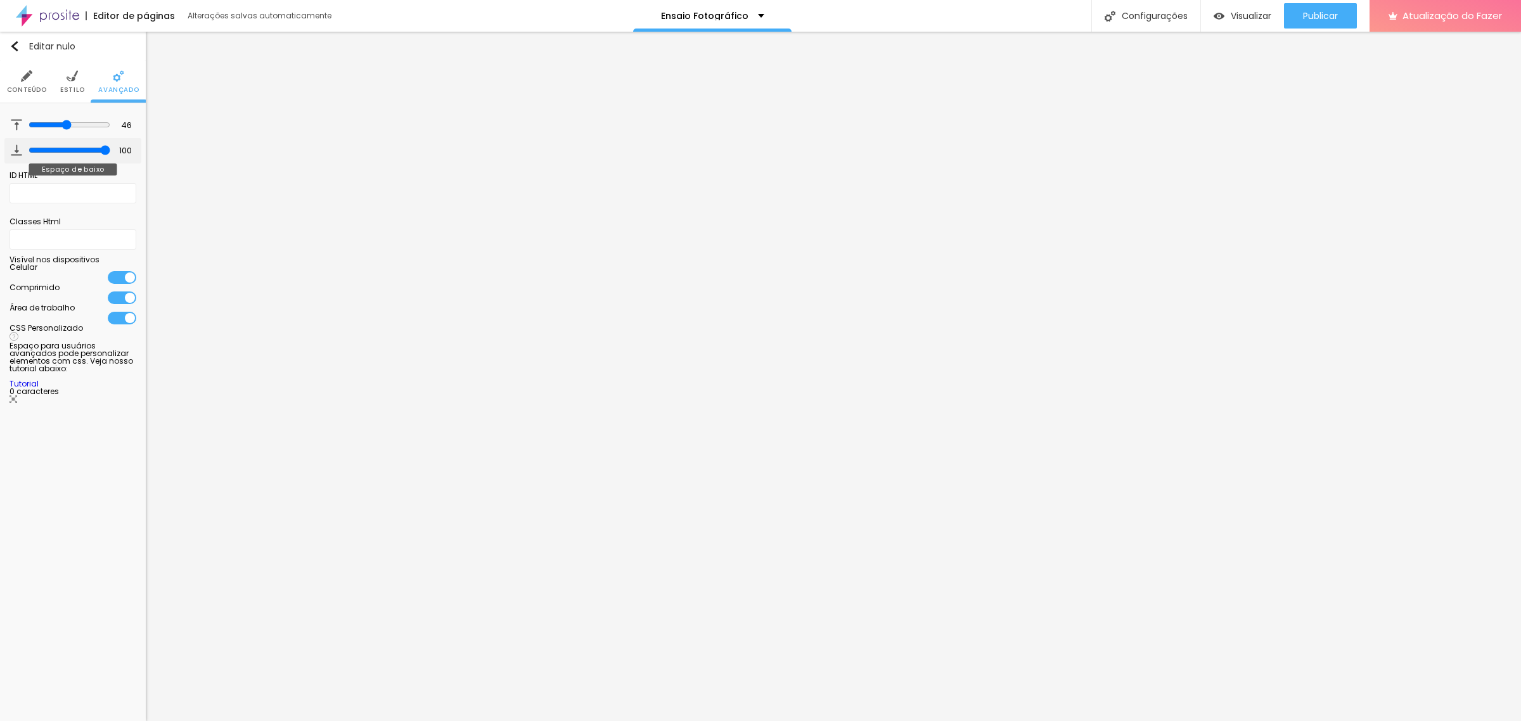
type input "46"
type input "31"
type input "30"
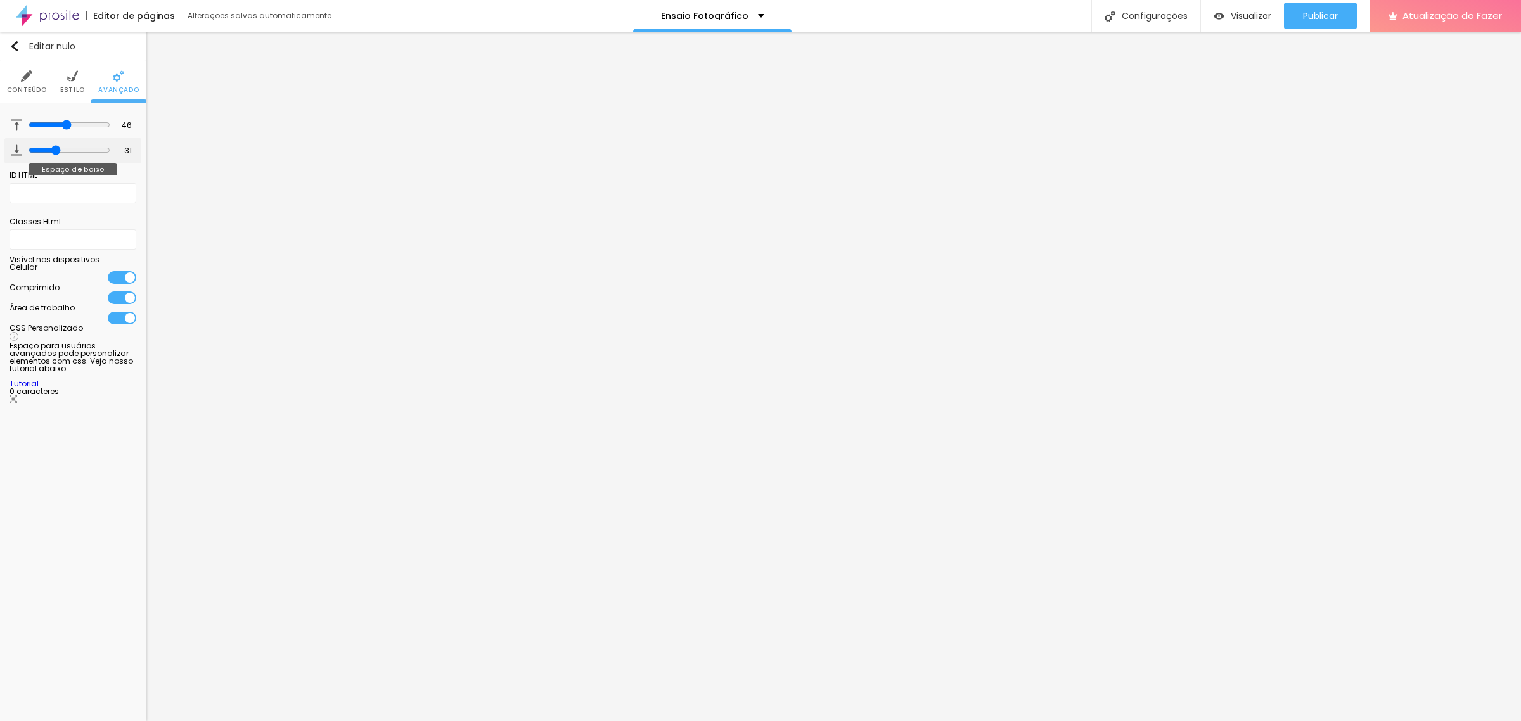
type input "30"
type input "29"
type input "26"
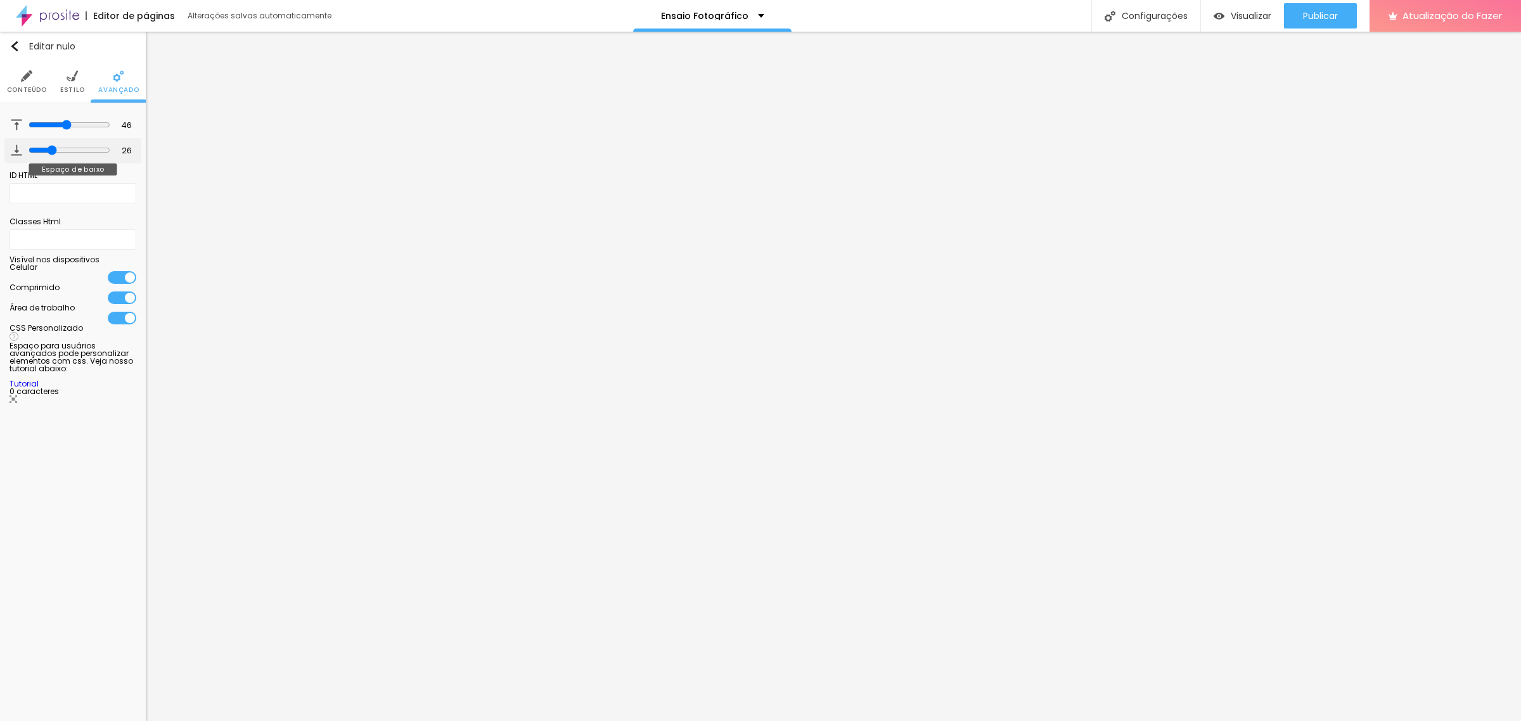
type input "21"
drag, startPoint x: 54, startPoint y: 147, endPoint x: 46, endPoint y: 148, distance: 8.3
type input "21"
click at [46, 148] on input "range" at bounding box center [70, 150] width 82 height 10
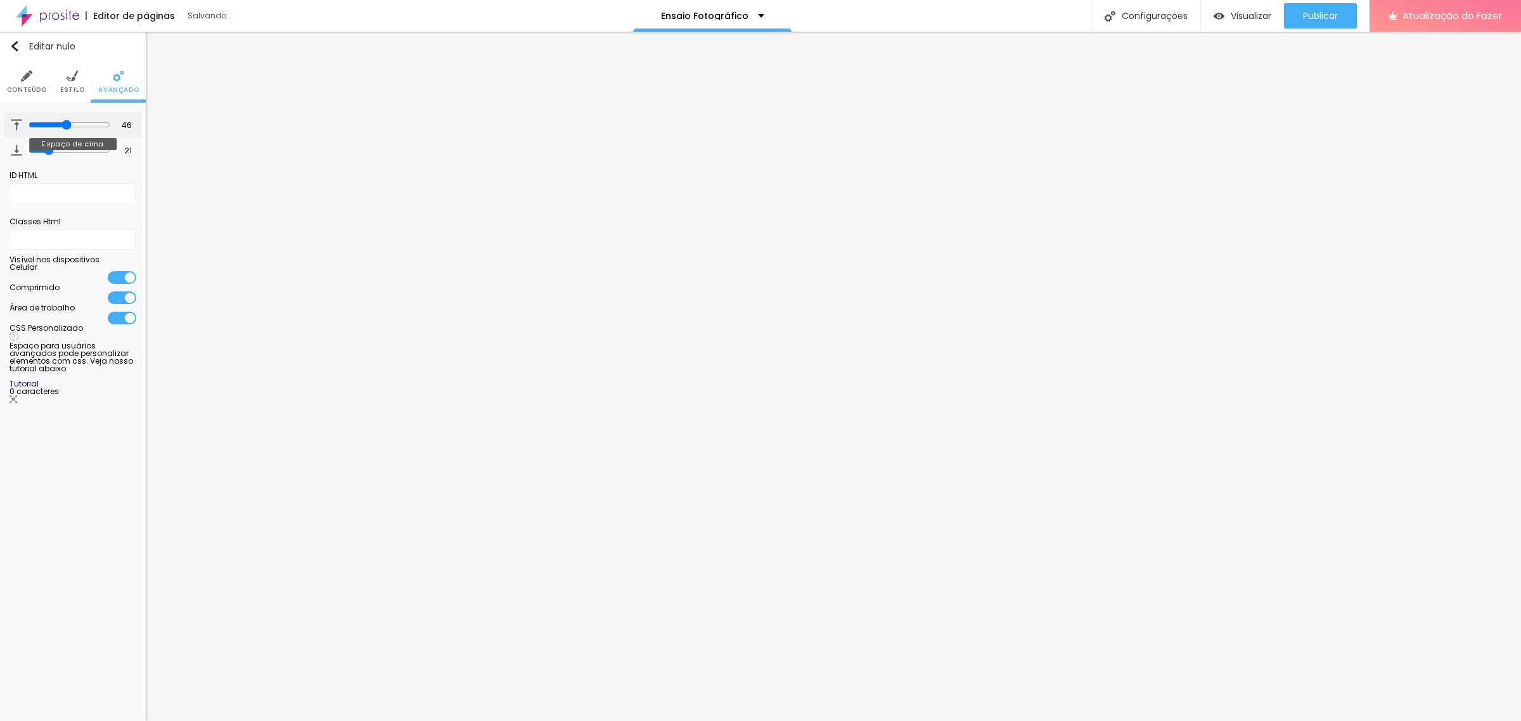
type input "44"
type input "34"
type input "33"
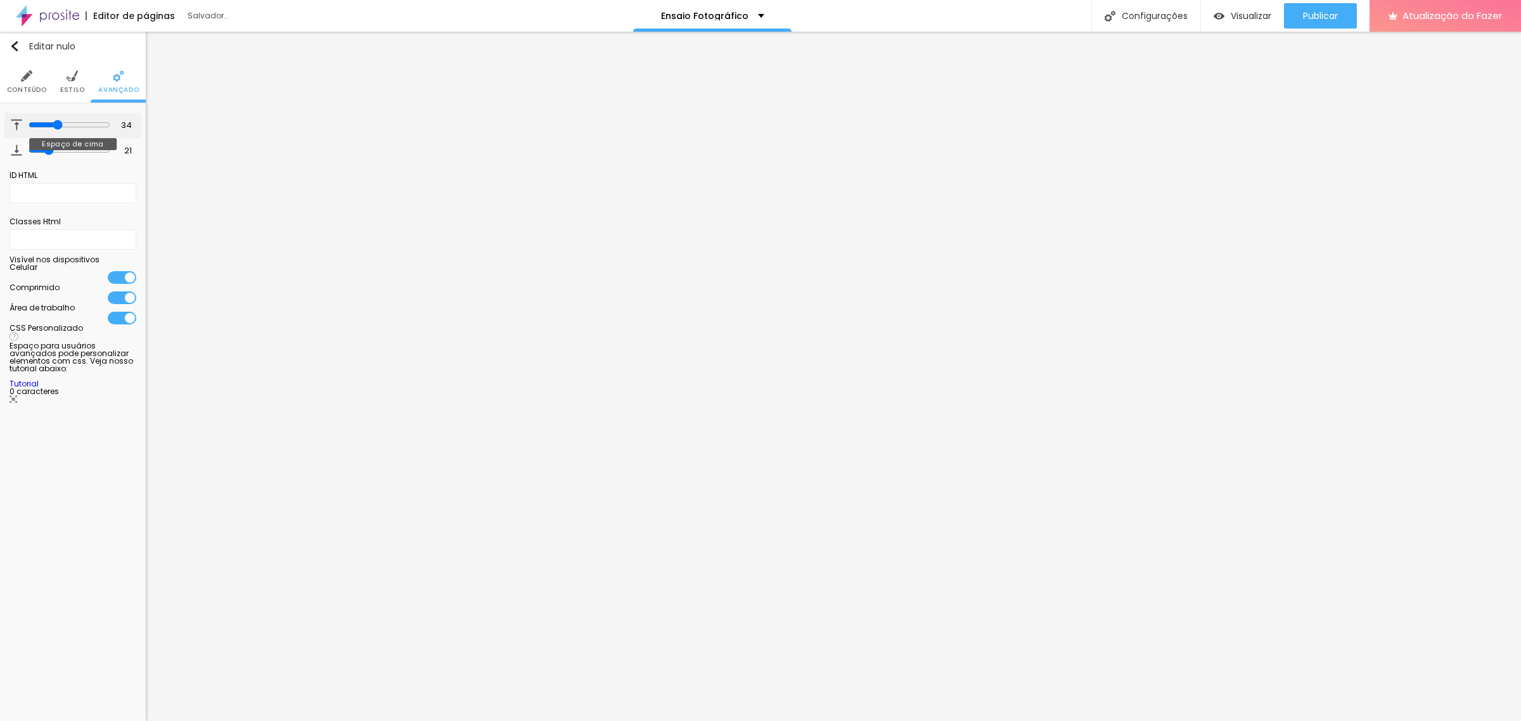
type input "33"
type input "29"
type input "28"
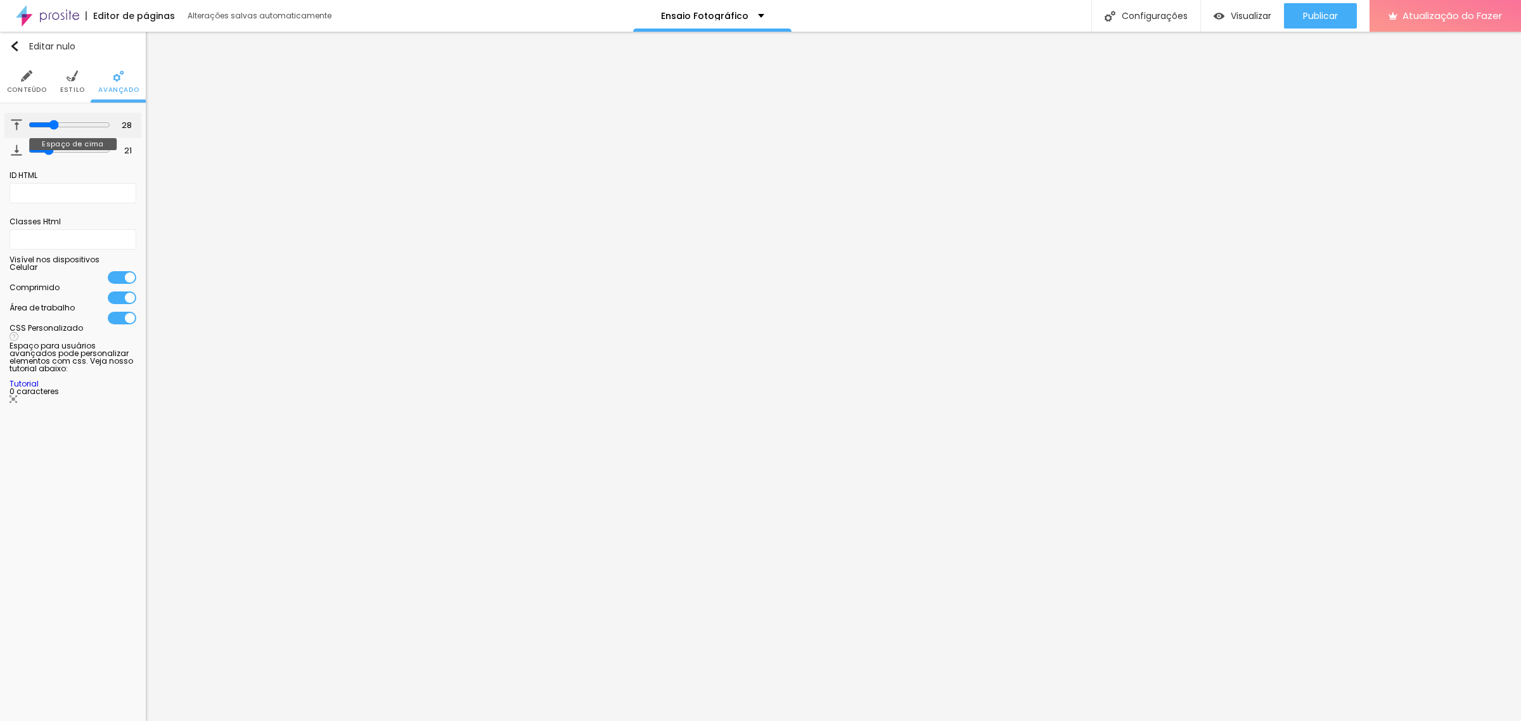
type input "23"
type input "19"
type input "18"
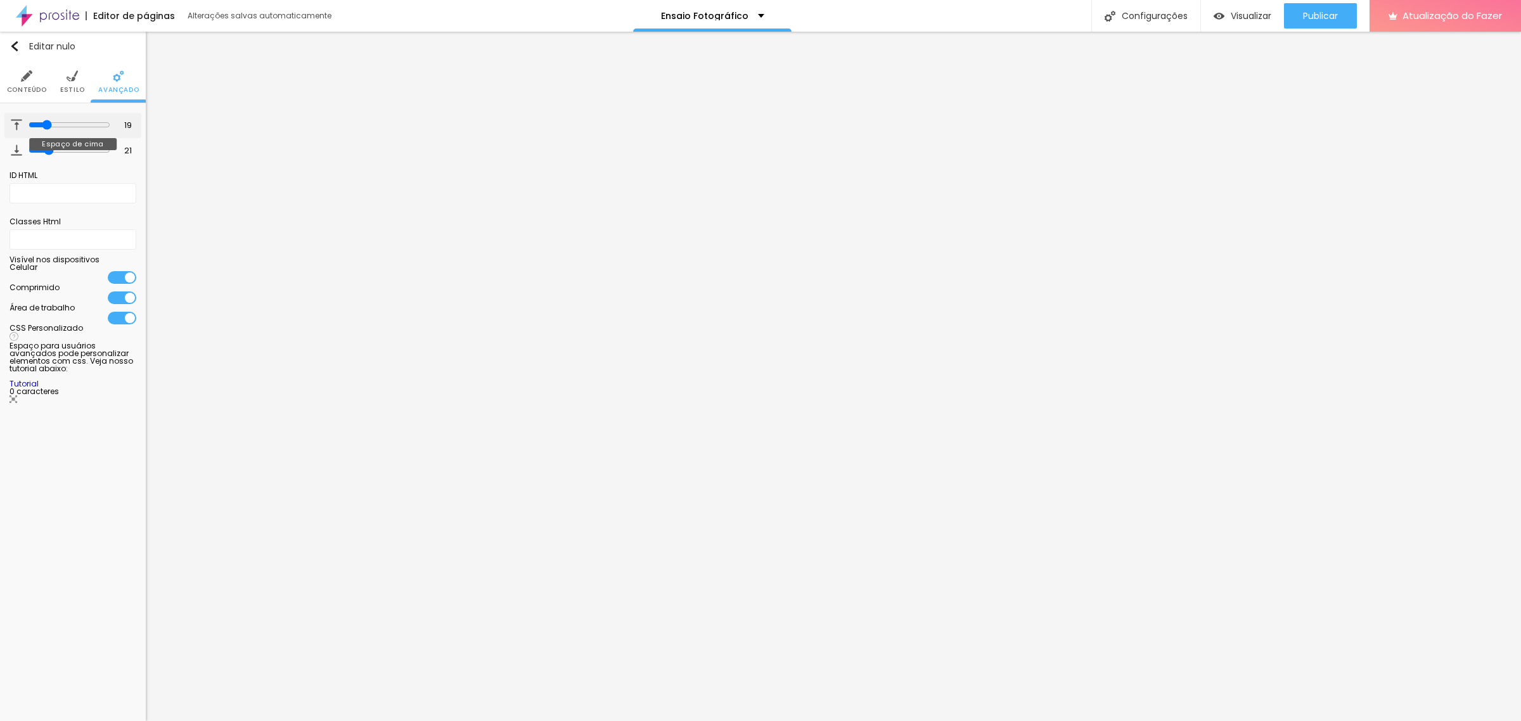
type input "18"
type input "17"
type input "15"
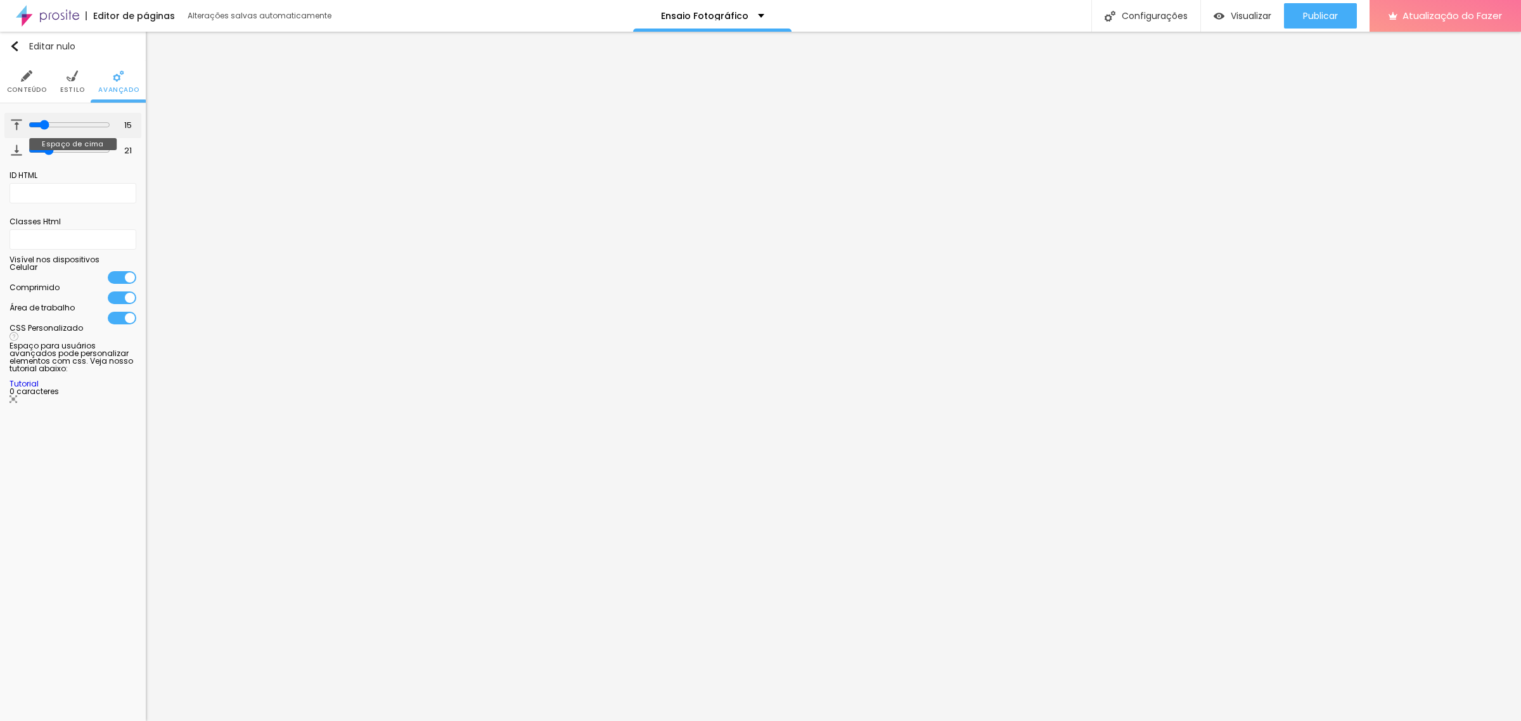
type input "14"
type input "13"
drag, startPoint x: 64, startPoint y: 124, endPoint x: 39, endPoint y: 124, distance: 25.3
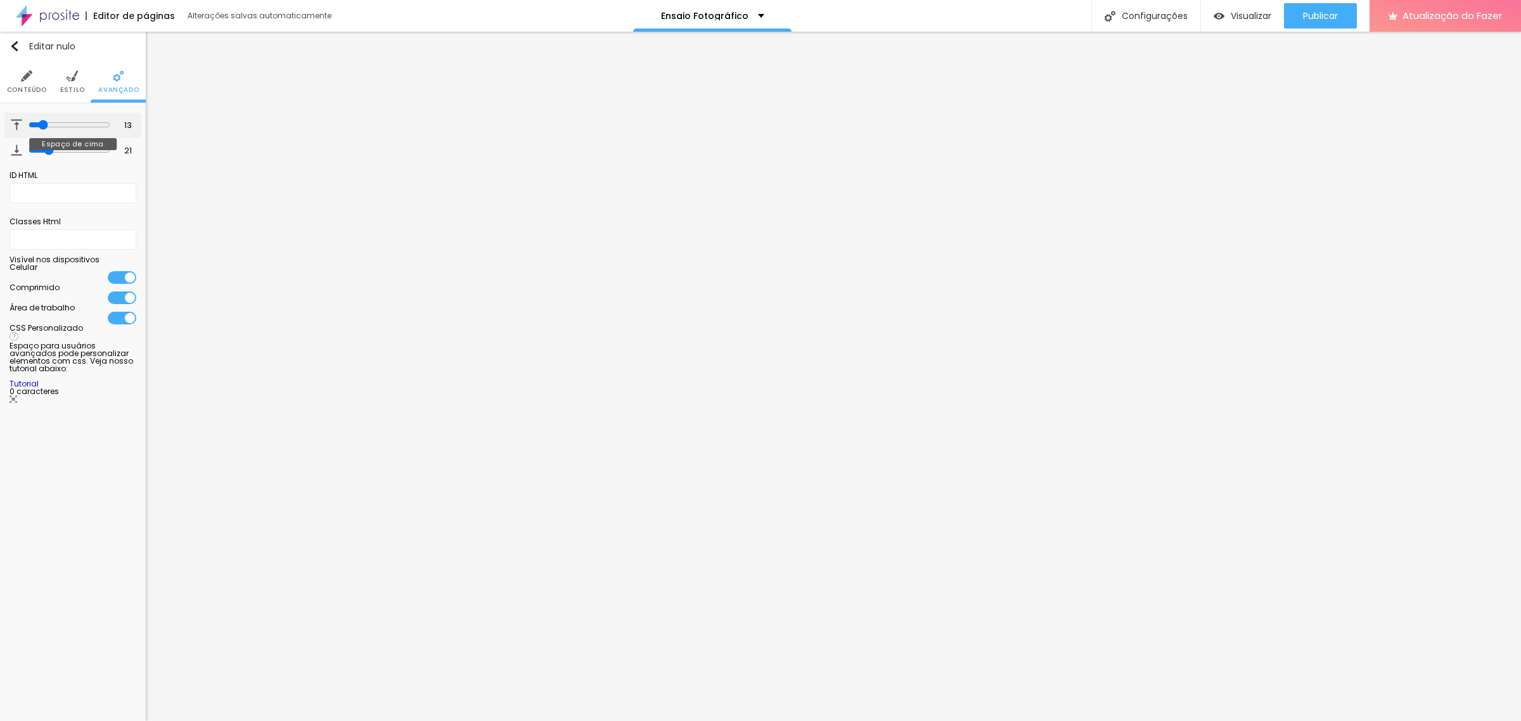
type input "13"
click at [39, 124] on input "range" at bounding box center [70, 125] width 82 height 10
click at [77, 80] on img at bounding box center [72, 75] width 11 height 11
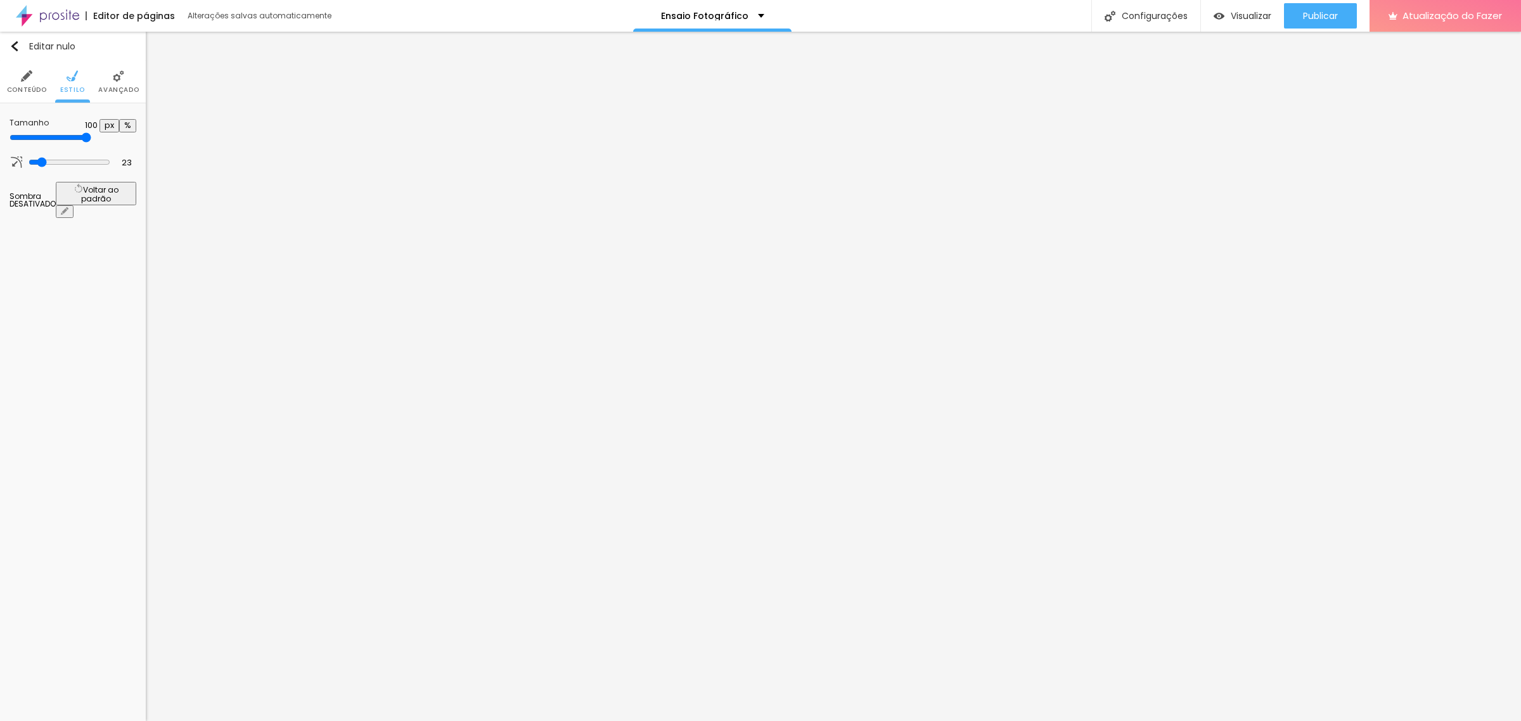
type input "80"
type input "75"
type input "70"
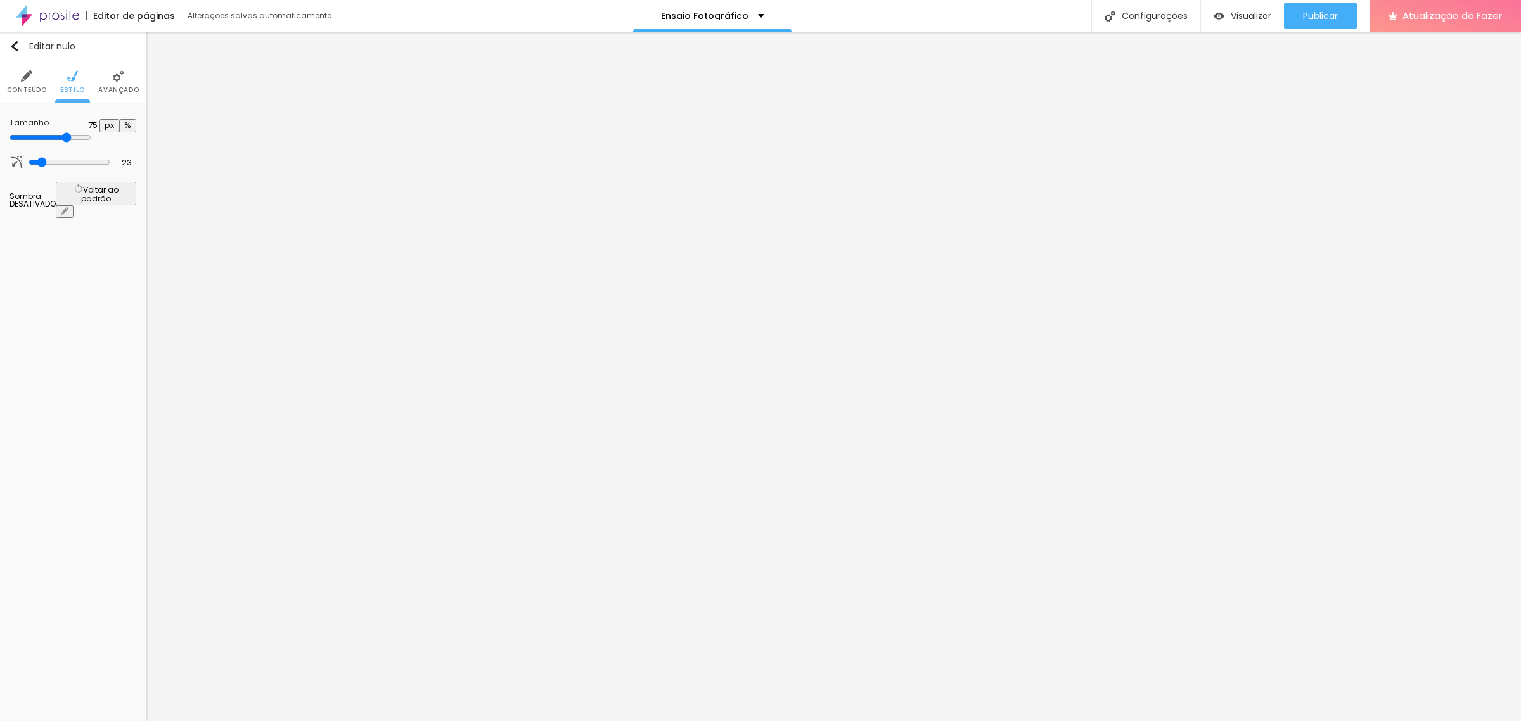
type input "70"
type input "65"
type input "60"
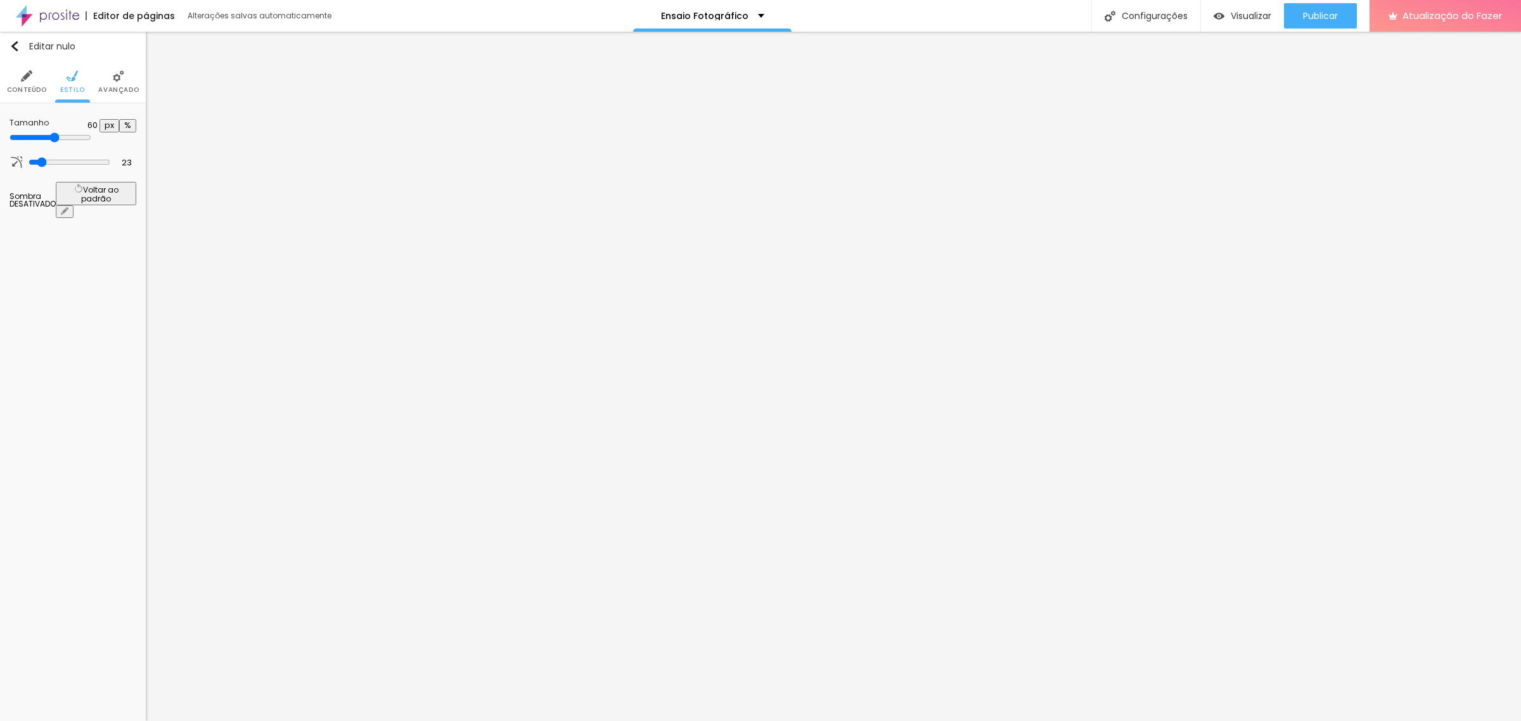
type input "55"
type input "50"
type input "45"
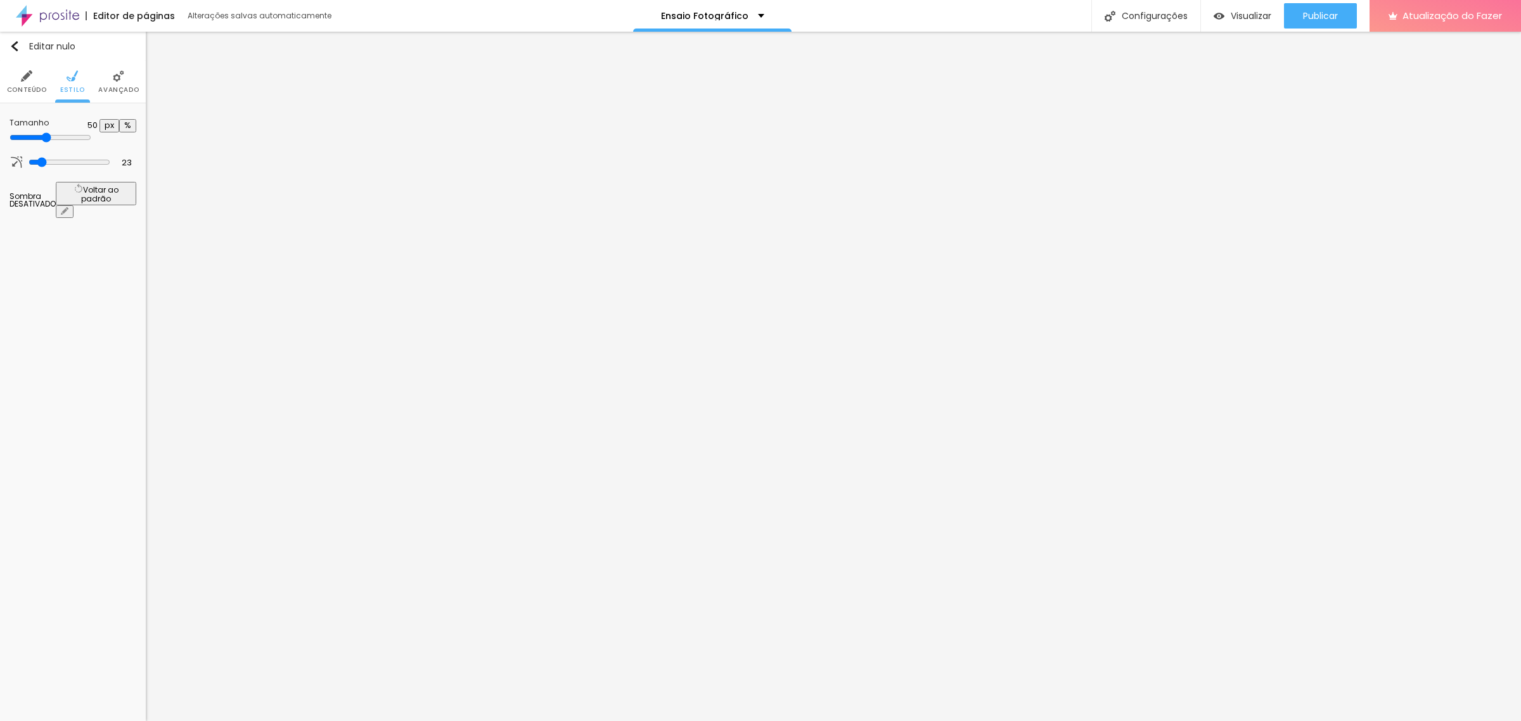
type input "45"
type input "40"
type input "35"
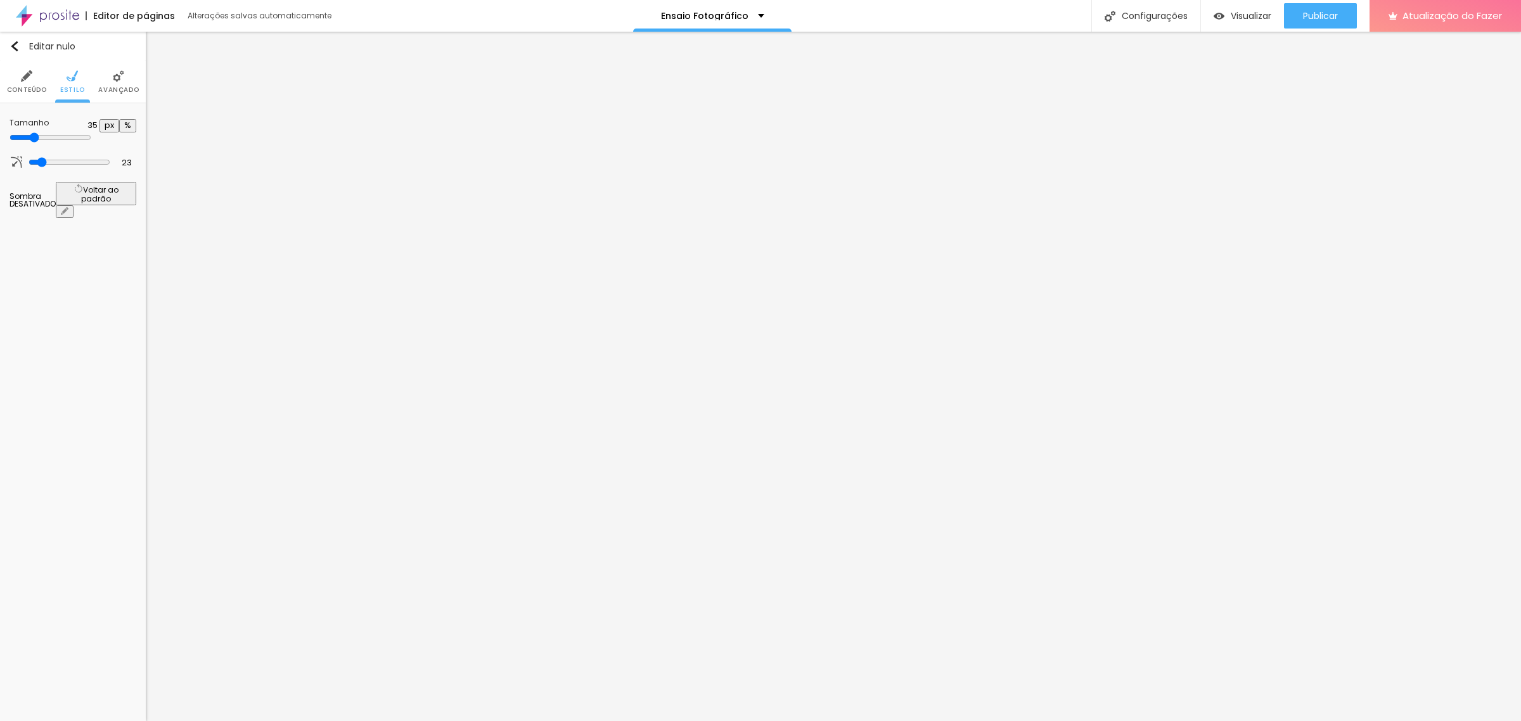
type input "30"
type input "25"
drag, startPoint x: 106, startPoint y: 133, endPoint x: 20, endPoint y: 140, distance: 86.5
click at [20, 140] on input "range" at bounding box center [51, 137] width 82 height 10
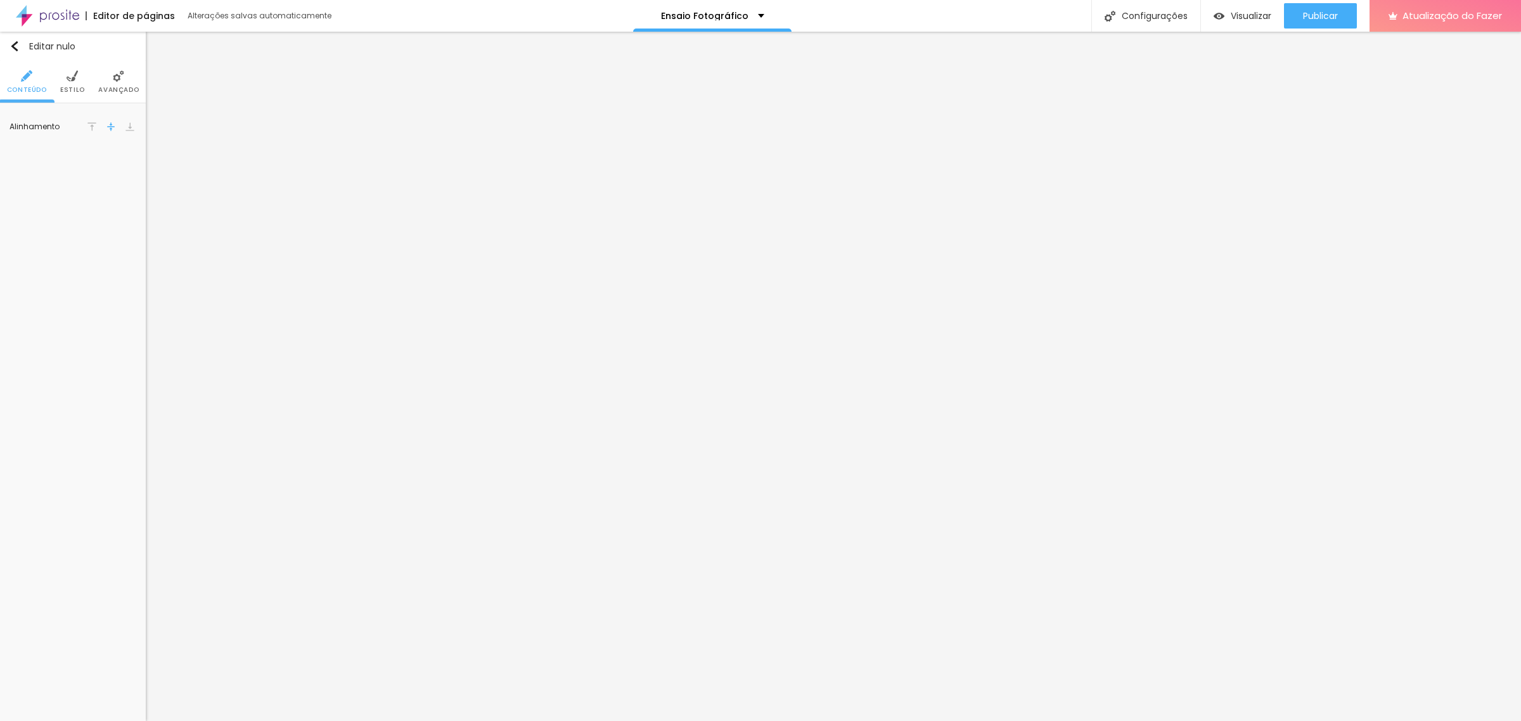
click at [87, 124] on img at bounding box center [91, 126] width 9 height 9
click at [10, 48] on img "button" at bounding box center [15, 46] width 10 height 10
click at [105, 87] on font "Avançado" at bounding box center [105, 90] width 41 height 10
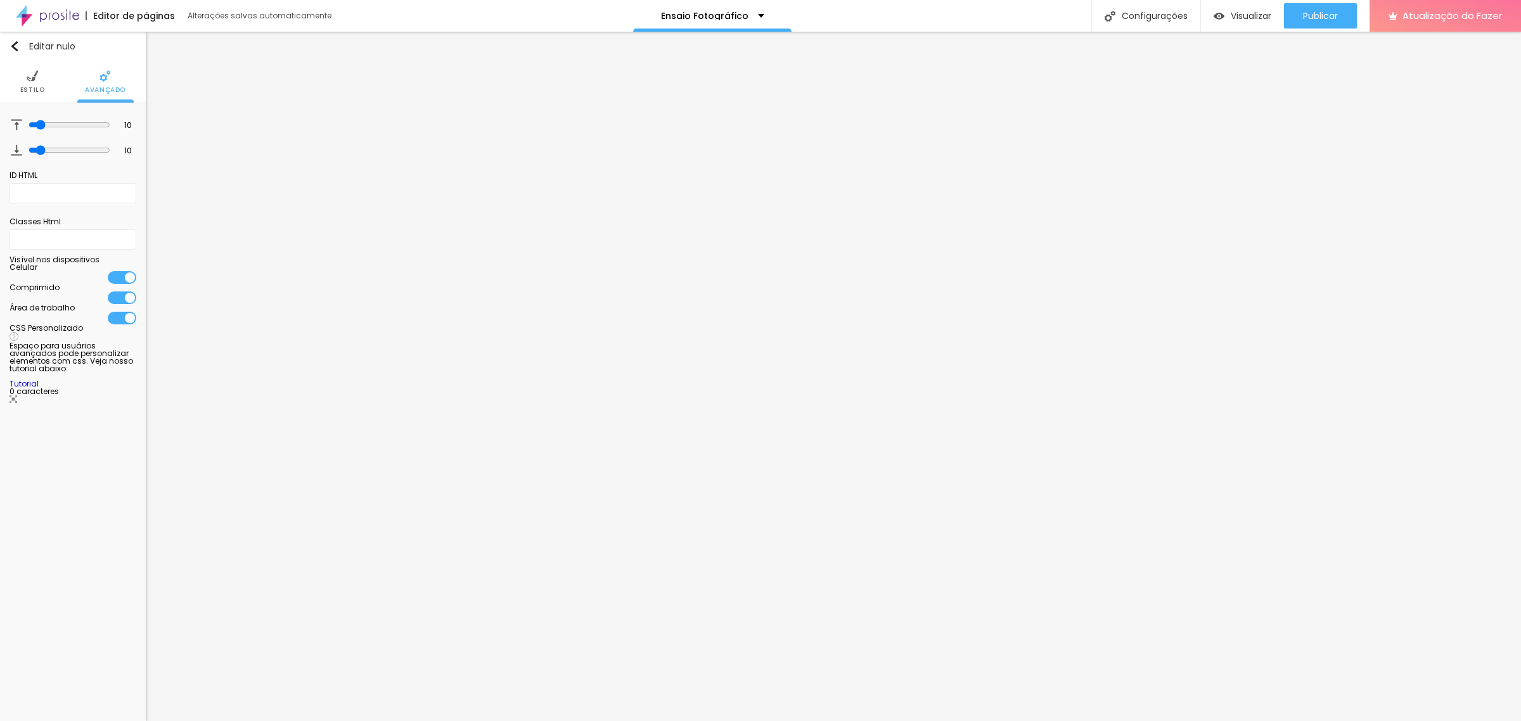
drag, startPoint x: 27, startPoint y: 73, endPoint x: 32, endPoint y: 101, distance: 28.3
click at [27, 74] on img at bounding box center [32, 75] width 11 height 11
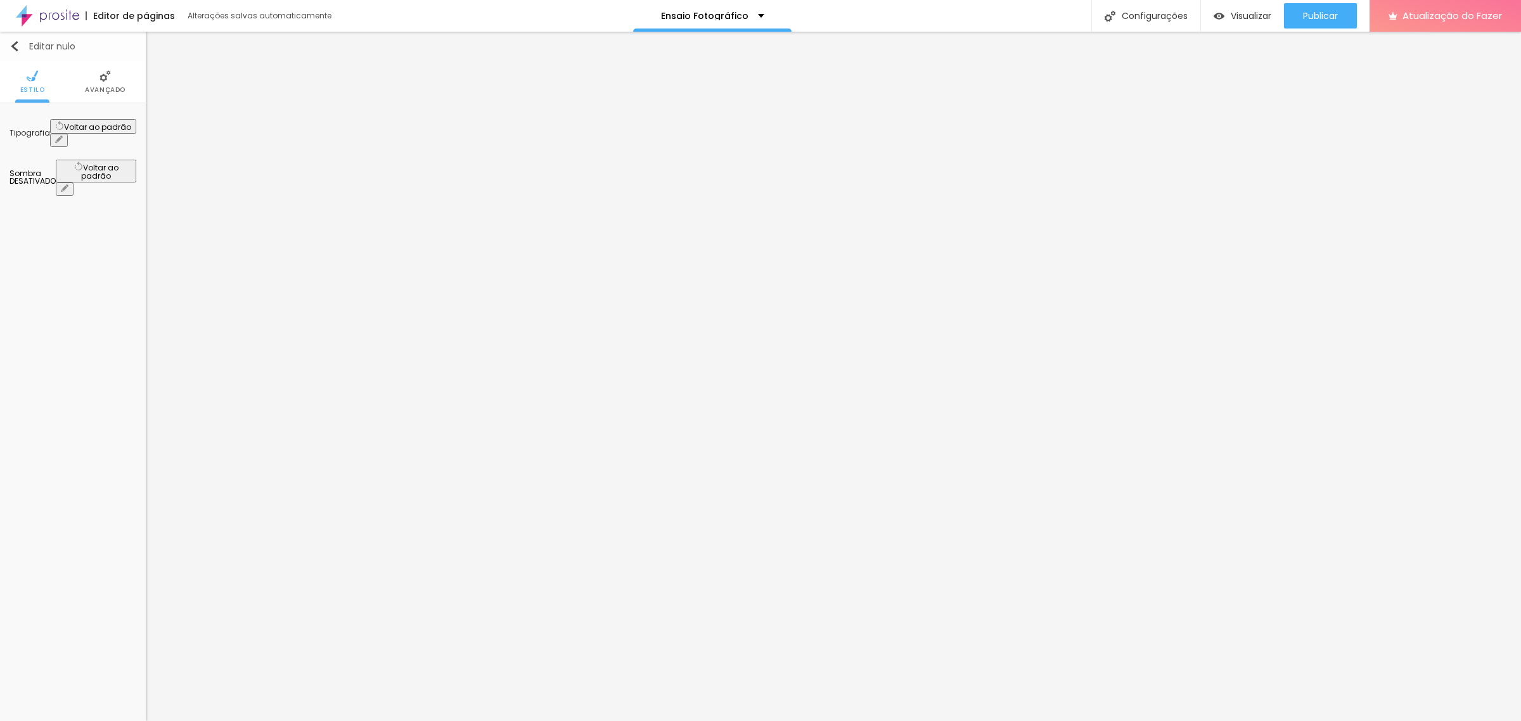
click at [13, 49] on img "button" at bounding box center [15, 46] width 10 height 10
click at [10, 41] on img "button" at bounding box center [15, 46] width 10 height 10
click at [63, 136] on icon "button" at bounding box center [61, 137] width 3 height 3
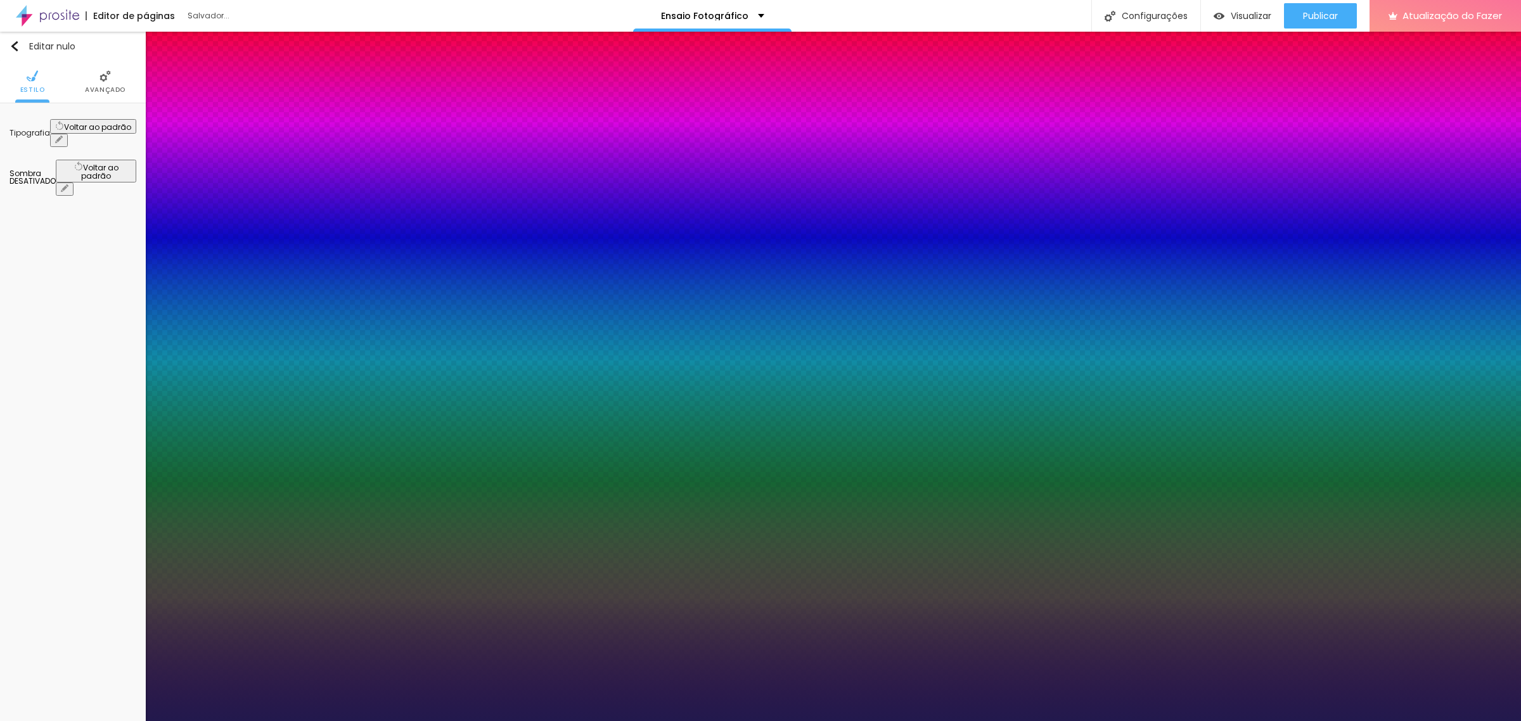
drag, startPoint x: 169, startPoint y: 210, endPoint x: 184, endPoint y: 214, distance: 16.3
click at [746, 667] on div at bounding box center [760, 721] width 1521 height 0
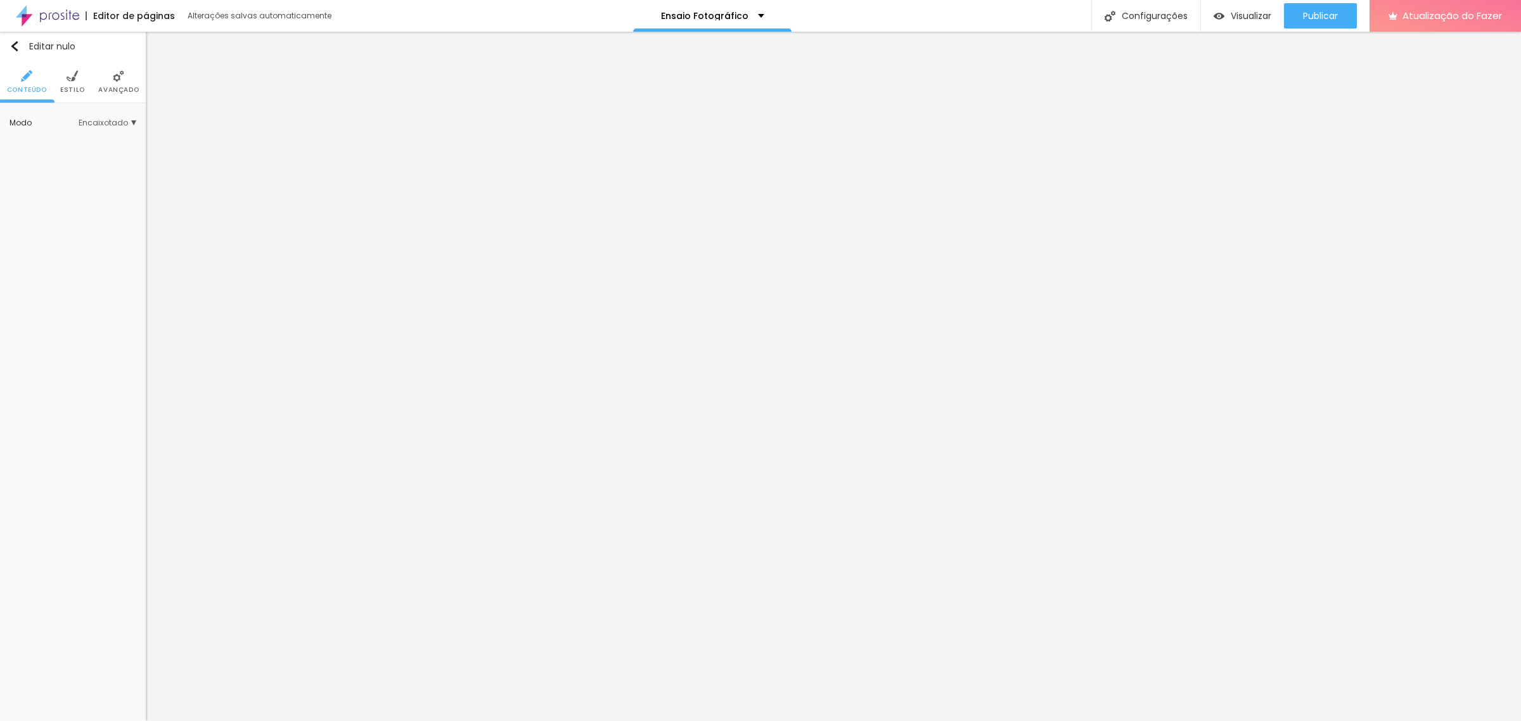
click at [74, 81] on img at bounding box center [72, 75] width 11 height 11
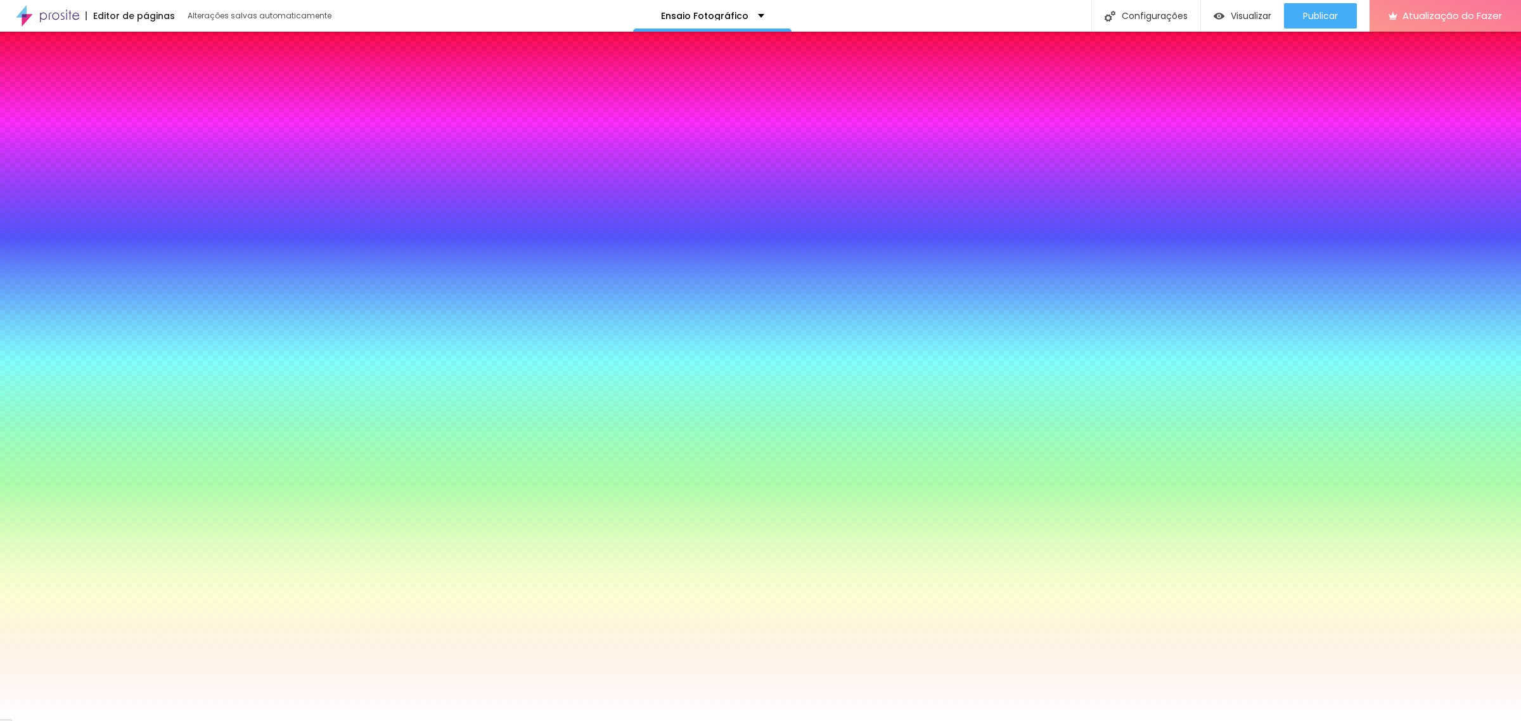
click at [116, 238] on input "#FFFFFF" at bounding box center [86, 244] width 152 height 13
click at [23, 229] on icon "button" at bounding box center [20, 229] width 5 height 9
click at [39, 224] on font "Cor de fundo" at bounding box center [35, 219] width 51 height 11
click at [90, 238] on div at bounding box center [73, 238] width 127 height 0
click at [89, 238] on div at bounding box center [73, 238] width 127 height 0
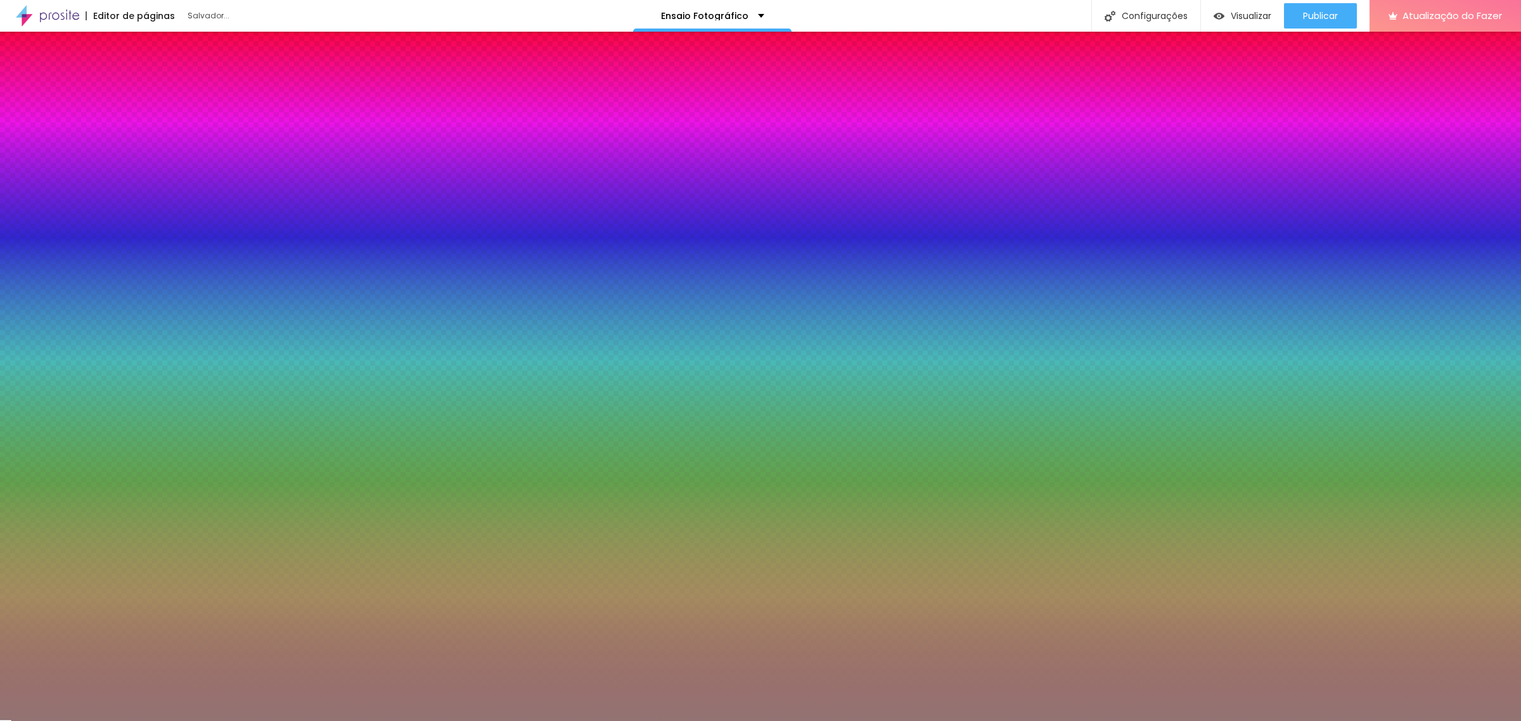
drag, startPoint x: 89, startPoint y: 272, endPoint x: 64, endPoint y: 290, distance: 30.4
click at [64, 290] on div at bounding box center [760, 360] width 1521 height 721
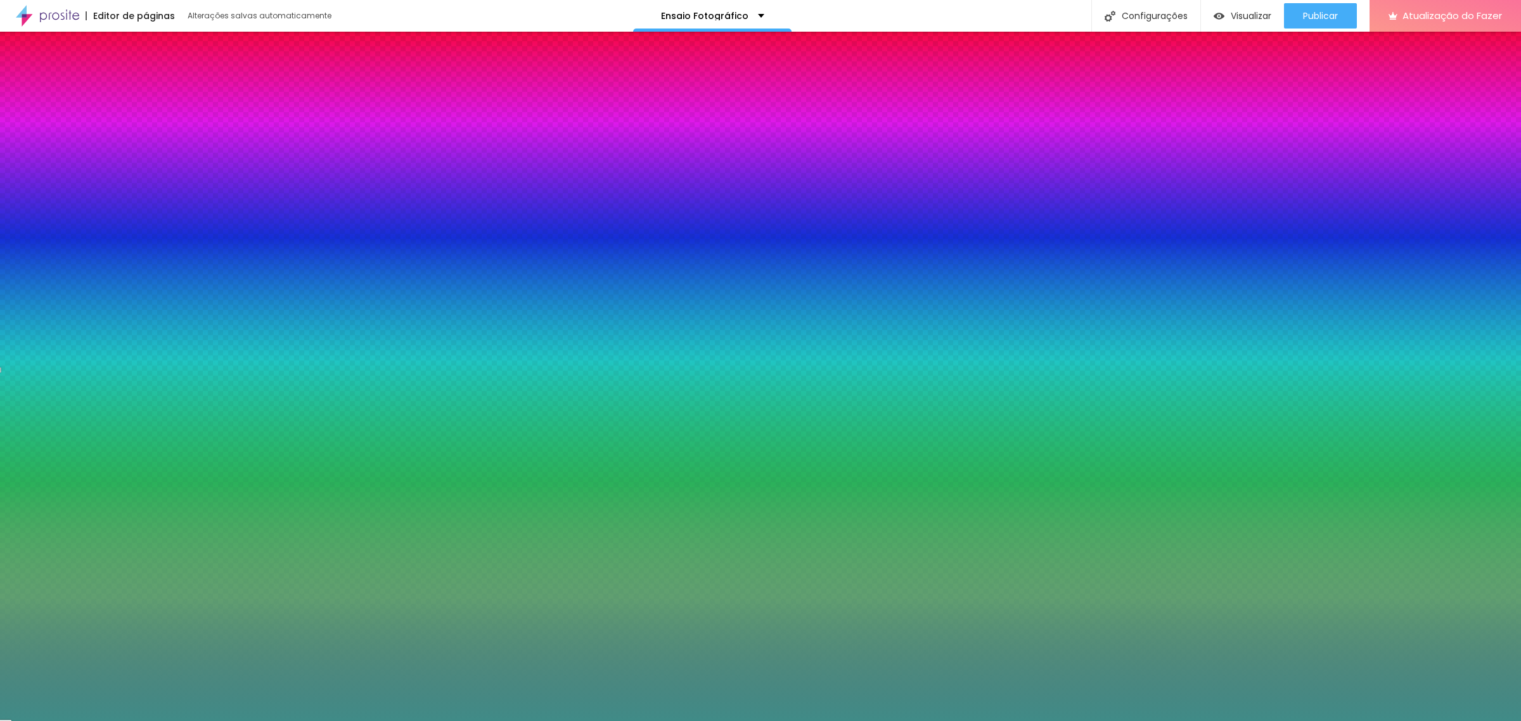
click at [113, 295] on div at bounding box center [760, 360] width 1521 height 721
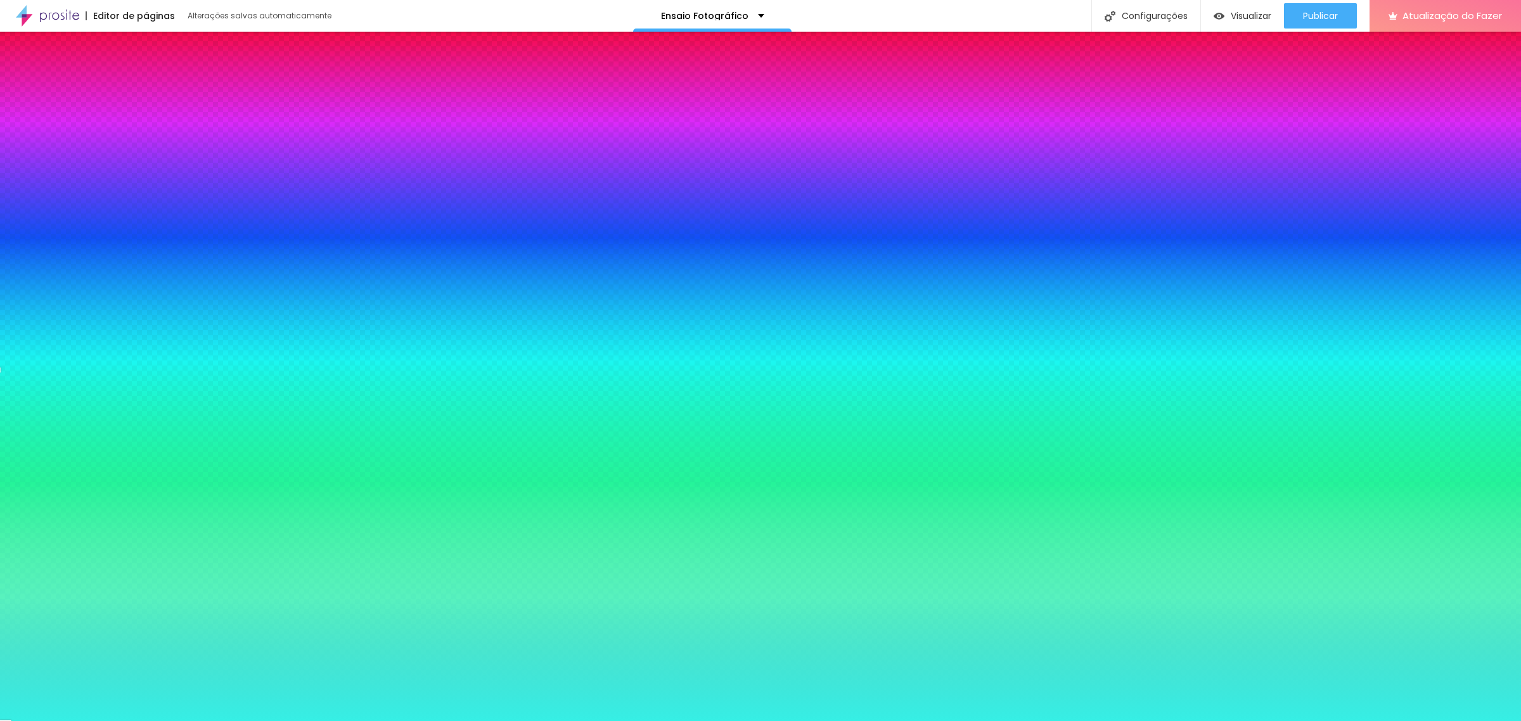
drag, startPoint x: 78, startPoint y: 270, endPoint x: 84, endPoint y: 252, distance: 18.6
click at [84, 252] on div at bounding box center [760, 360] width 1521 height 721
click at [84, 238] on div at bounding box center [73, 238] width 127 height 0
click at [673, 402] on div "Mova seu 🖱️ para escolher uma cor #7ecdec rgb(126,205,236)" at bounding box center [760, 360] width 1521 height 721
click at [112, 238] on input "#38EFE5" at bounding box center [86, 244] width 152 height 13
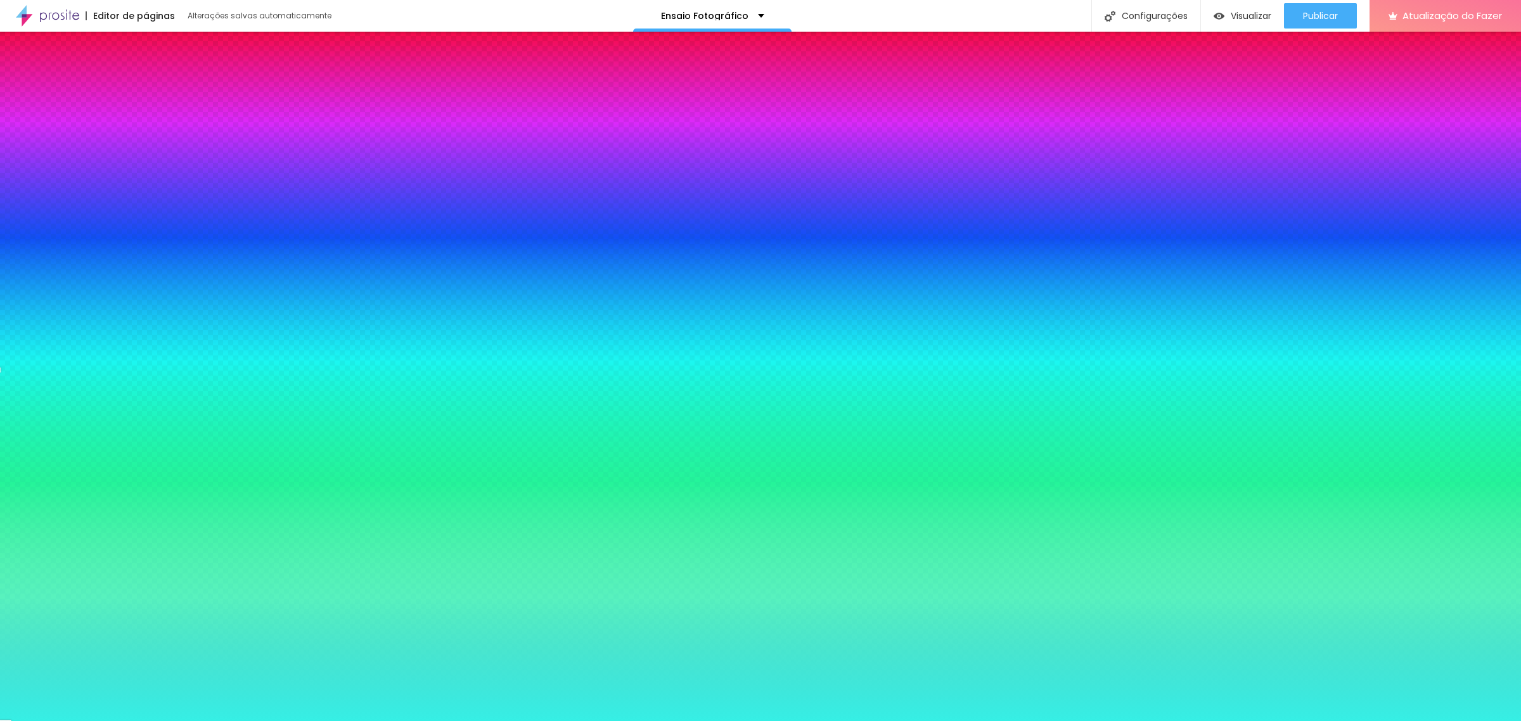
click at [112, 238] on input "#38EFE5" at bounding box center [86, 244] width 152 height 13
paste input "7ECDEC"
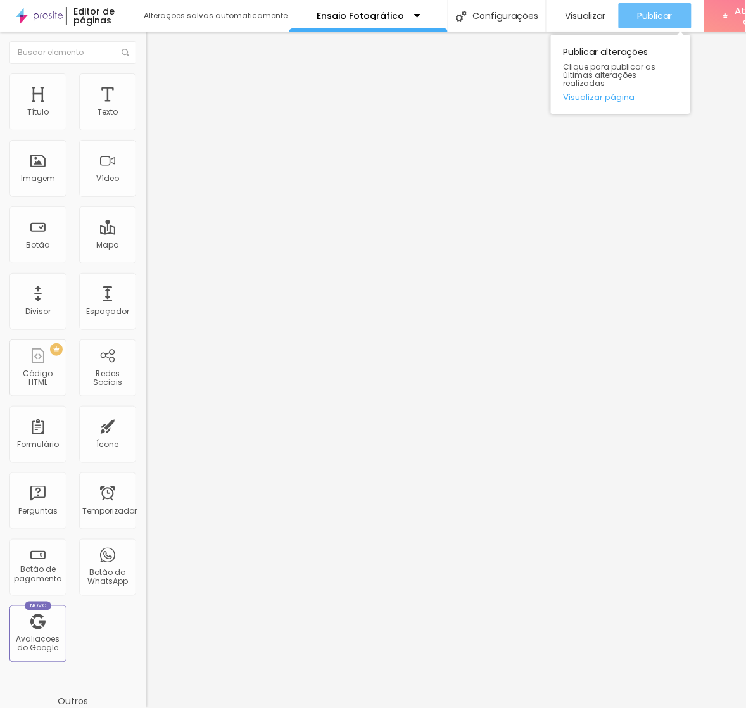
click at [659, 4] on div "Publicar" at bounding box center [655, 15] width 35 height 25
